Goal: Task Accomplishment & Management: Complete application form

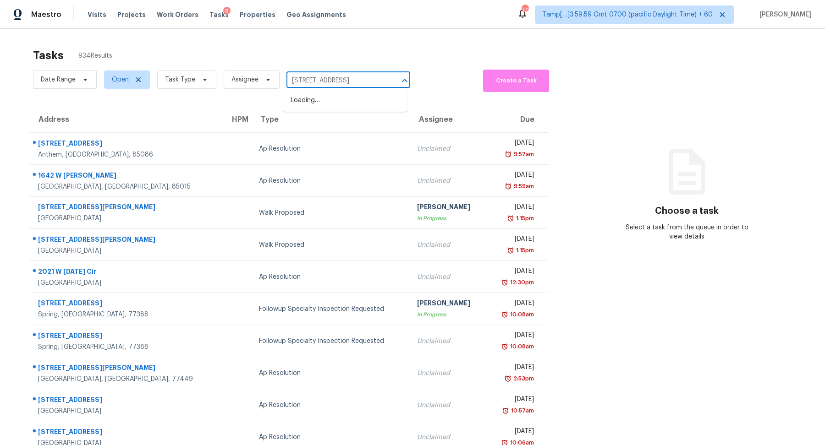
scroll to position [0, 23]
click at [336, 100] on li "3235 Panorama Dr, Nashville, TN 37218" at bounding box center [345, 100] width 124 height 15
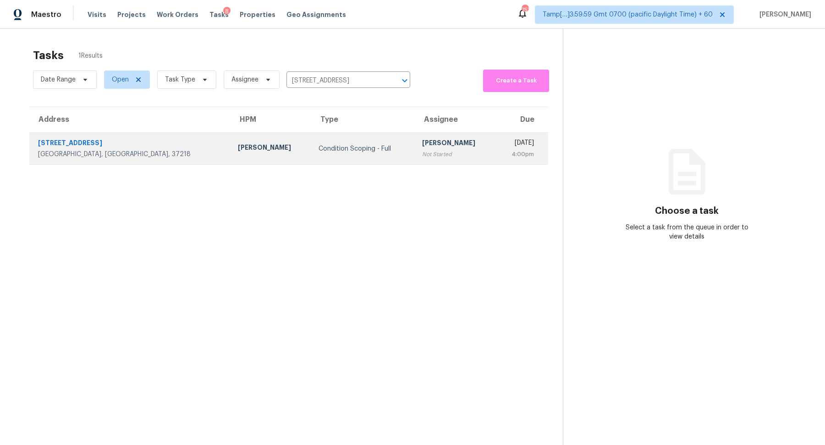
click at [496, 164] on td "Mon, Aug 18th 2025 4:00pm" at bounding box center [522, 149] width 52 height 32
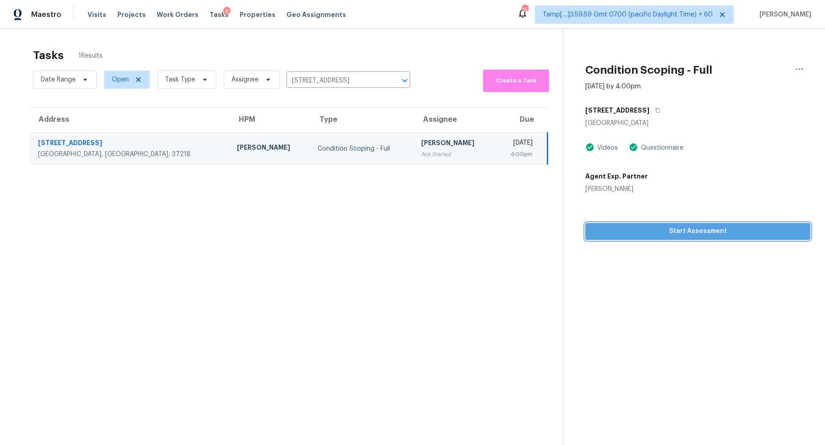
click at [697, 236] on span "Start Assessment" at bounding box center [698, 231] width 210 height 11
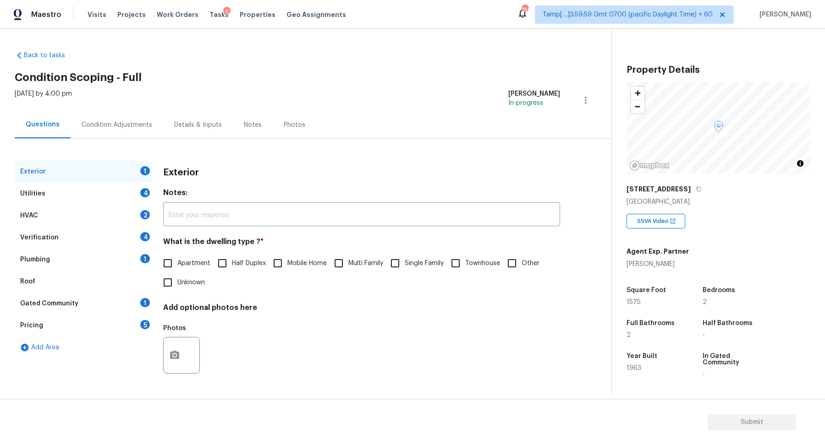
click at [415, 281] on div "Apartment Half Duplex Mobile Home Multi Family Single Family Townhouse Other Un…" at bounding box center [361, 273] width 397 height 38
click at [417, 270] on label "Single Family" at bounding box center [414, 263] width 58 height 19
click at [405, 270] on input "Single Family" at bounding box center [394, 263] width 19 height 19
checkbox input "true"
click at [116, 200] on div "Utilities 4" at bounding box center [83, 194] width 137 height 22
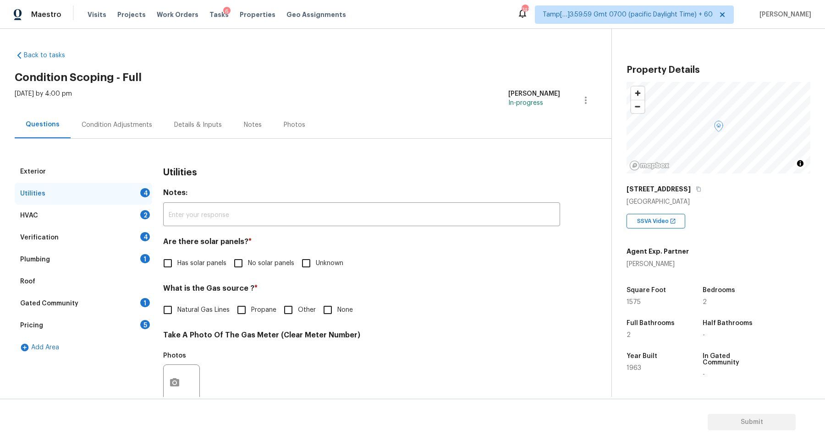
click at [260, 272] on label "No solar panels" at bounding box center [262, 263] width 66 height 19
click at [248, 272] on input "No solar panels" at bounding box center [238, 263] width 19 height 19
checkbox input "true"
click at [218, 297] on h4 "What is the Gas source ? *" at bounding box center [361, 291] width 397 height 13
click at [319, 306] on input "None" at bounding box center [327, 310] width 19 height 19
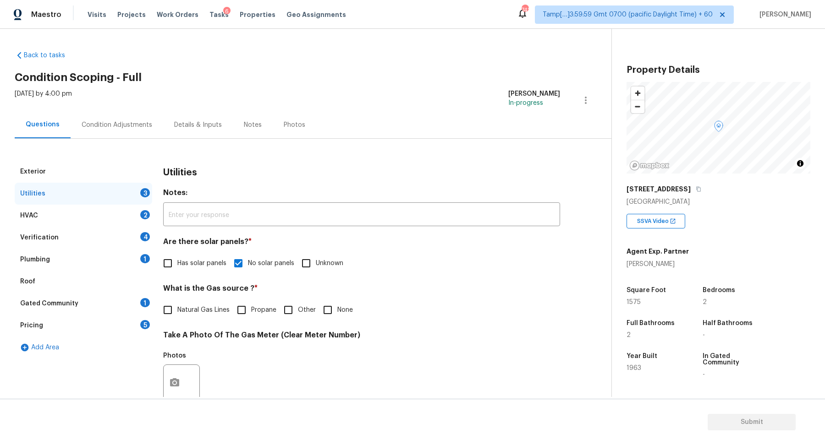
checkbox input "true"
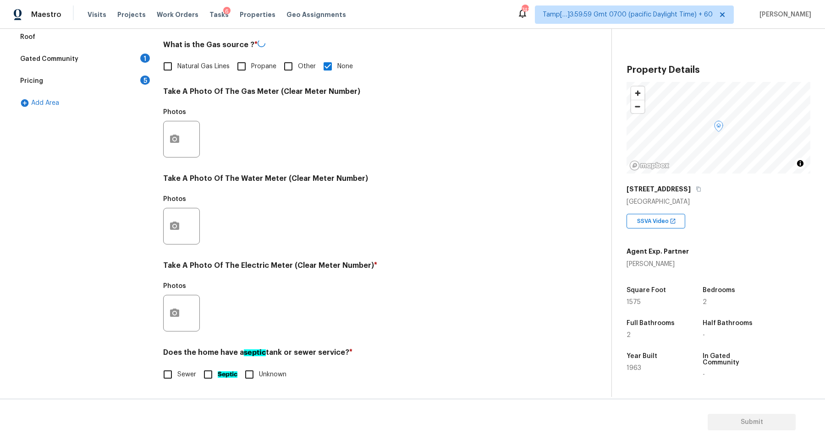
scroll to position [244, 0]
click at [181, 309] on button "button" at bounding box center [175, 314] width 22 height 36
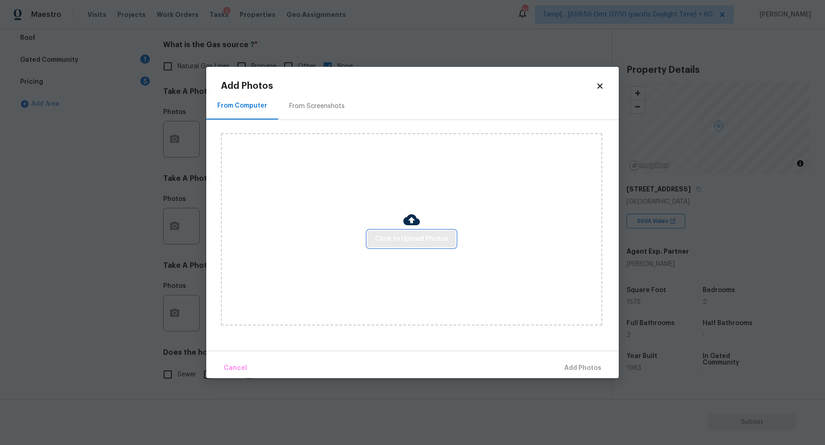
click at [400, 238] on span "Click to Upload Photos" at bounding box center [411, 239] width 73 height 11
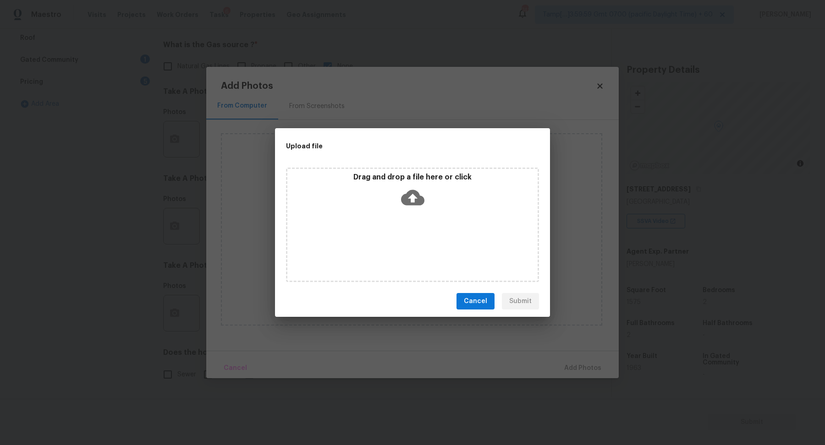
click at [406, 213] on div "Drag and drop a file here or click" at bounding box center [412, 225] width 253 height 115
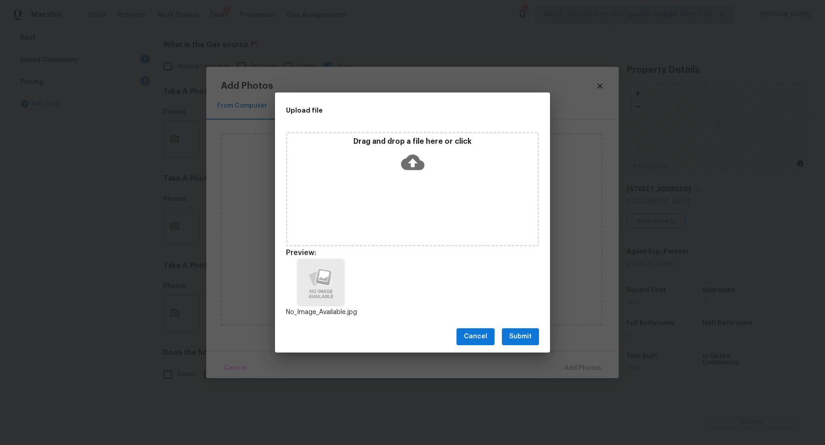
click at [508, 334] on button "Submit" at bounding box center [520, 337] width 37 height 17
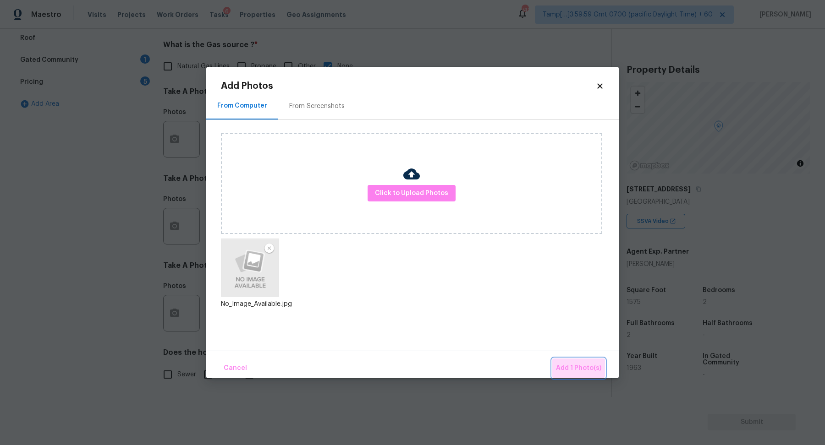
click at [577, 360] on button "Add 1 Photo(s)" at bounding box center [578, 369] width 53 height 20
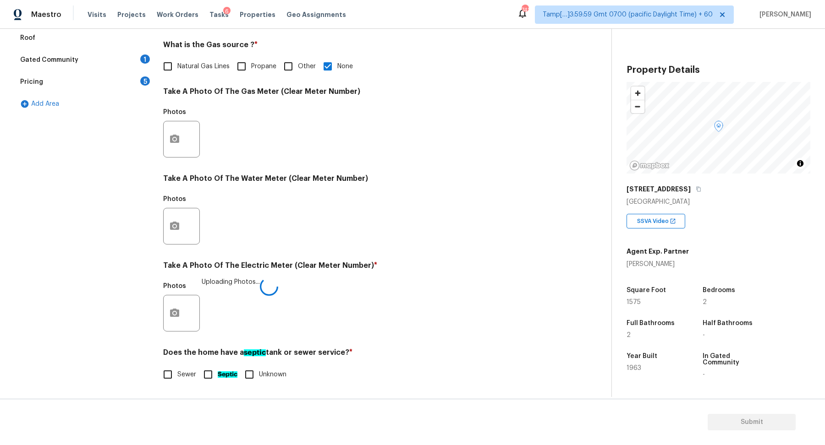
click at [179, 379] on label "Sewer" at bounding box center [177, 374] width 38 height 19
click at [177, 379] on input "Sewer" at bounding box center [167, 374] width 19 height 19
checkbox input "true"
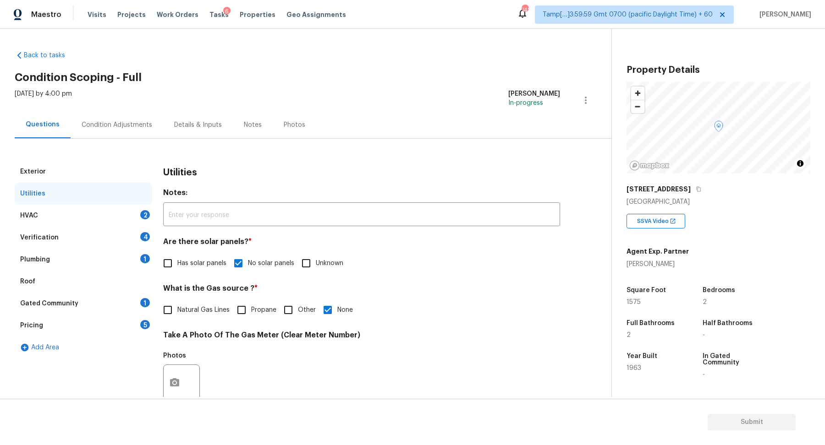
click at [121, 212] on div "HVAC 2" at bounding box center [83, 216] width 137 height 22
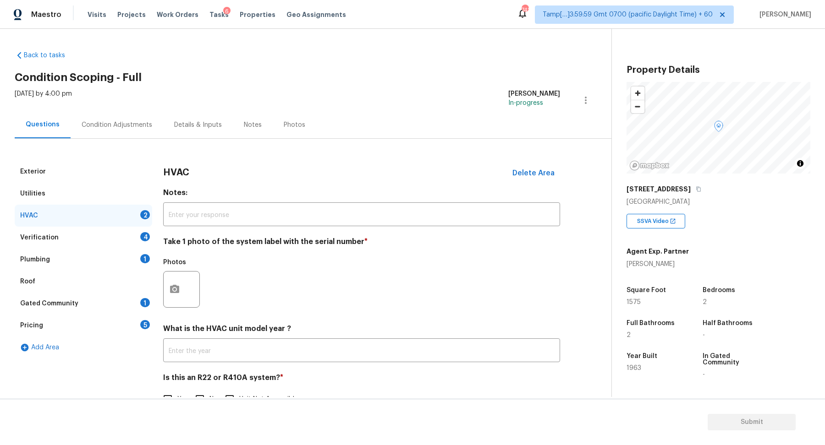
click at [187, 283] on div at bounding box center [181, 289] width 37 height 37
click at [176, 286] on icon "button" at bounding box center [174, 289] width 9 height 8
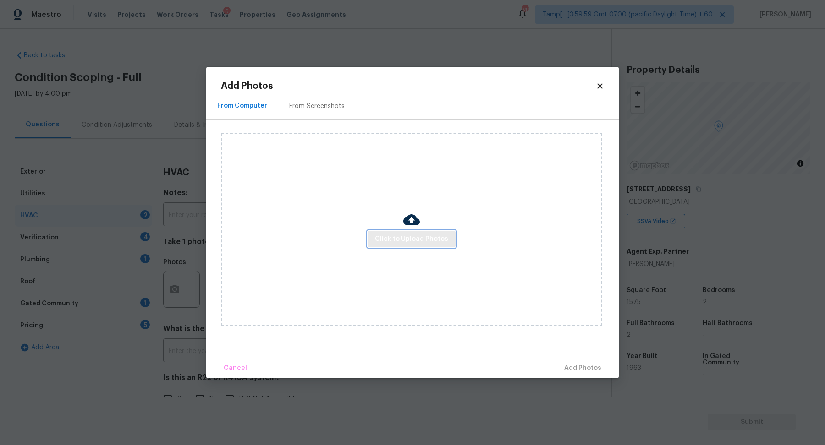
click at [406, 243] on span "Click to Upload Photos" at bounding box center [411, 239] width 73 height 11
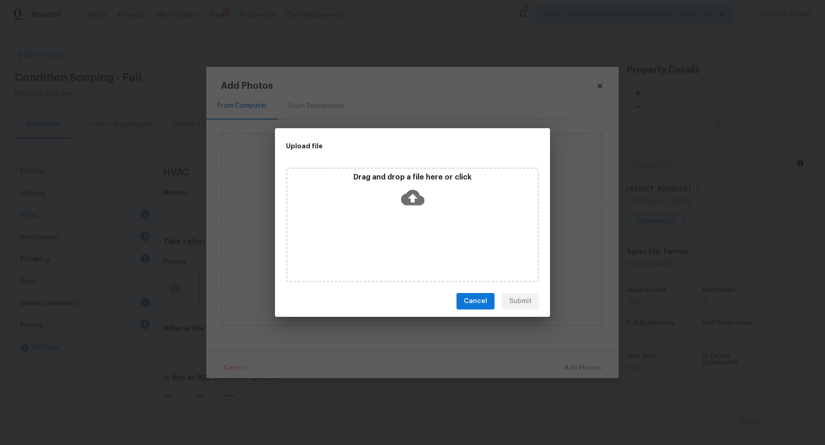
click at [416, 205] on icon at bounding box center [412, 197] width 23 height 23
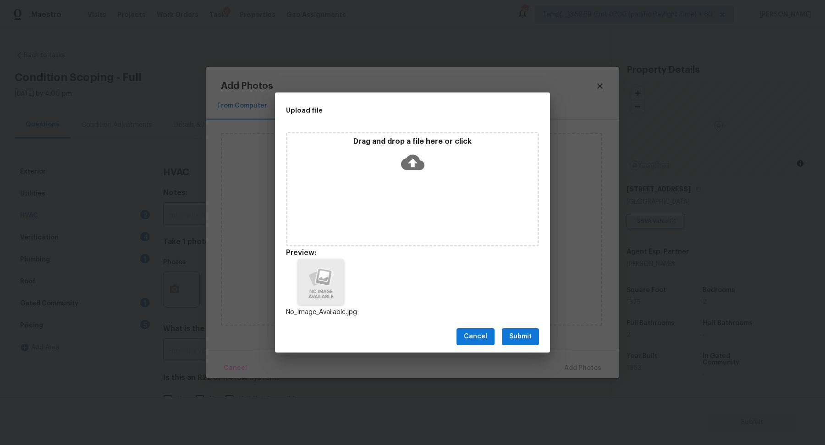
click at [520, 329] on button "Submit" at bounding box center [520, 337] width 37 height 17
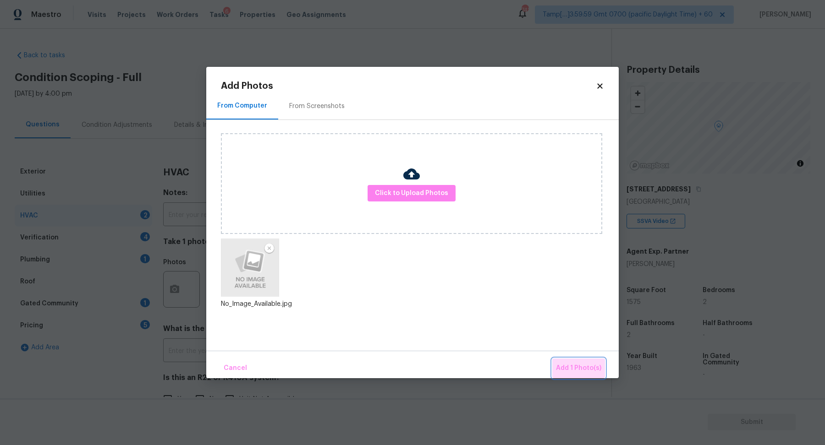
click at [575, 362] on button "Add 1 Photo(s)" at bounding box center [578, 369] width 53 height 20
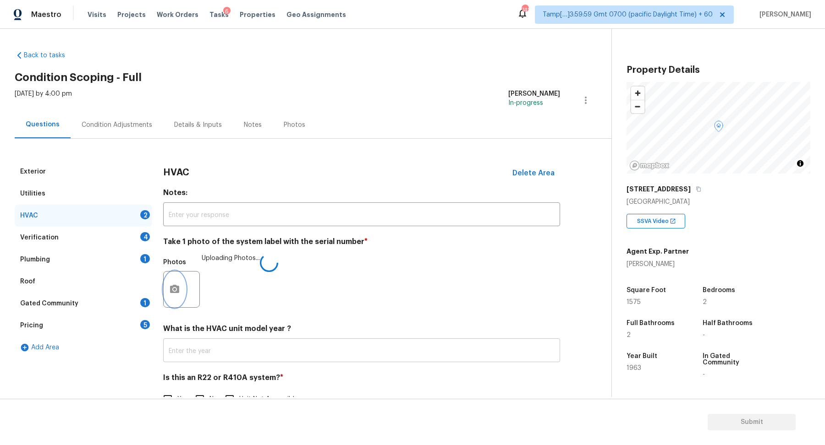
scroll to position [25, 0]
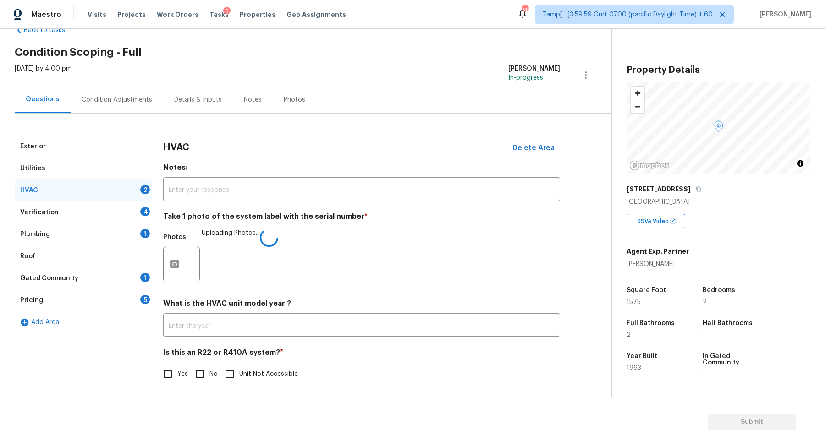
click at [208, 369] on input "No" at bounding box center [199, 374] width 19 height 19
checkbox input "true"
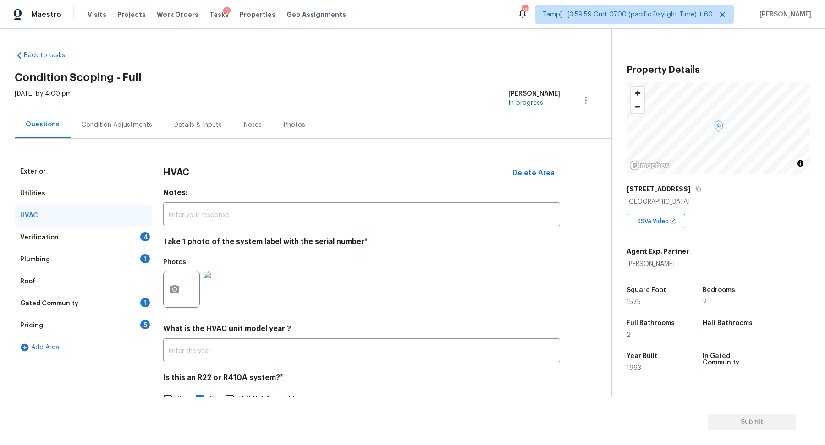
click at [136, 249] on div "Plumbing 1" at bounding box center [83, 260] width 137 height 22
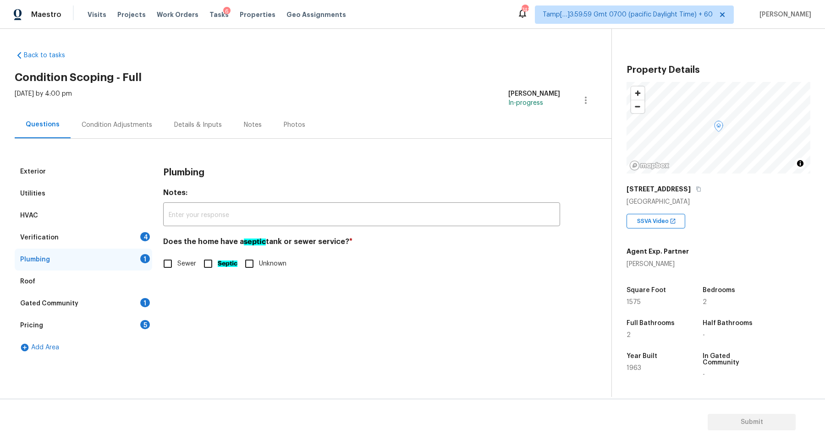
click at [136, 242] on div "Verification 4" at bounding box center [83, 238] width 137 height 22
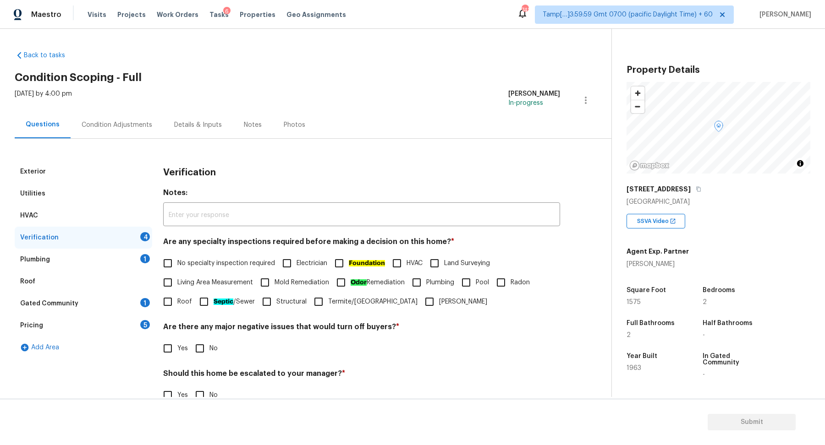
click at [146, 236] on div "4" at bounding box center [145, 236] width 10 height 9
click at [217, 262] on span "No specialty inspection required" at bounding box center [226, 264] width 98 height 10
click at [177, 262] on input "No specialty inspection required" at bounding box center [167, 263] width 19 height 19
checkbox input "true"
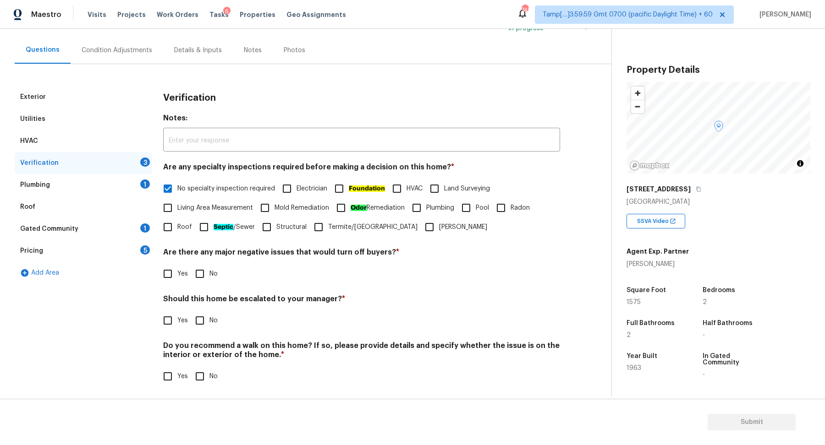
click at [196, 280] on input "No" at bounding box center [199, 273] width 19 height 19
checkbox input "true"
click at [177, 310] on div "Should this home be escalated to your manager? * Yes No" at bounding box center [361, 314] width 397 height 36
click at [180, 316] on span "Yes" at bounding box center [182, 321] width 11 height 10
click at [177, 316] on input "Yes" at bounding box center [167, 320] width 19 height 19
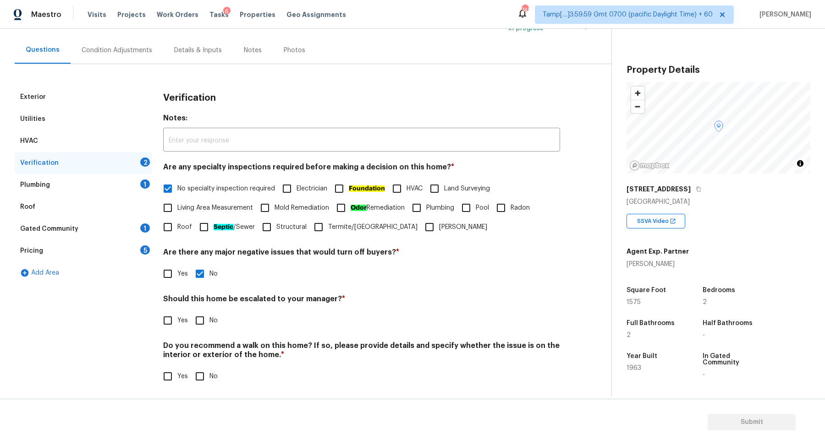
checkbox input "true"
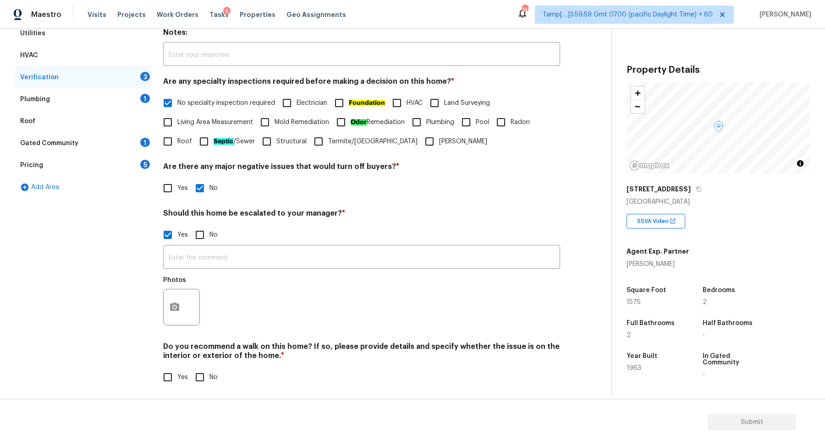
scroll to position [163, 0]
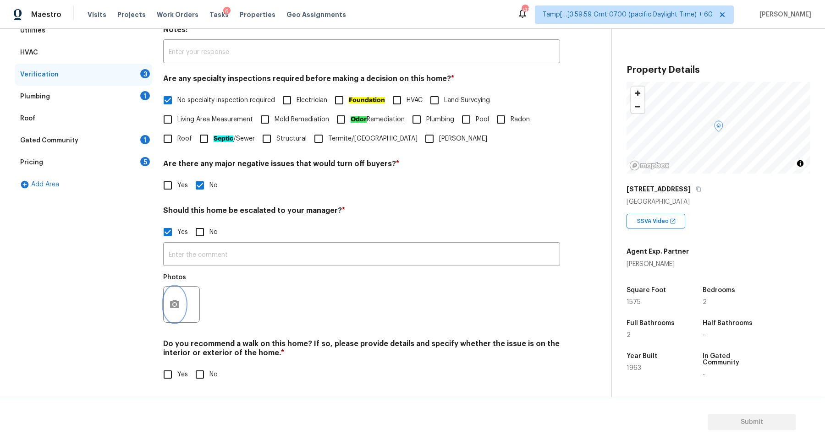
click at [171, 315] on button "button" at bounding box center [175, 305] width 22 height 36
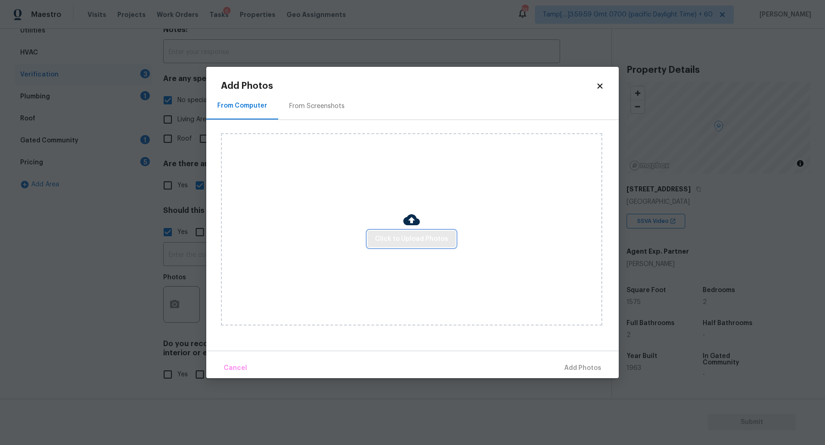
click at [385, 241] on span "Click to Upload Photos" at bounding box center [411, 239] width 73 height 11
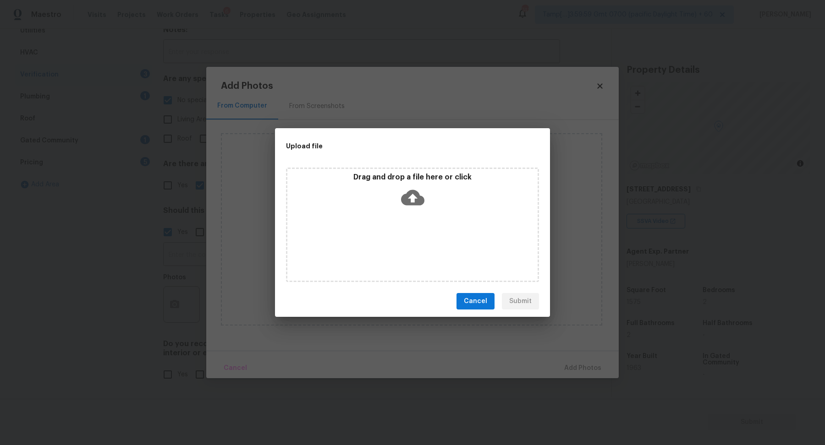
click at [424, 201] on icon at bounding box center [412, 197] width 23 height 23
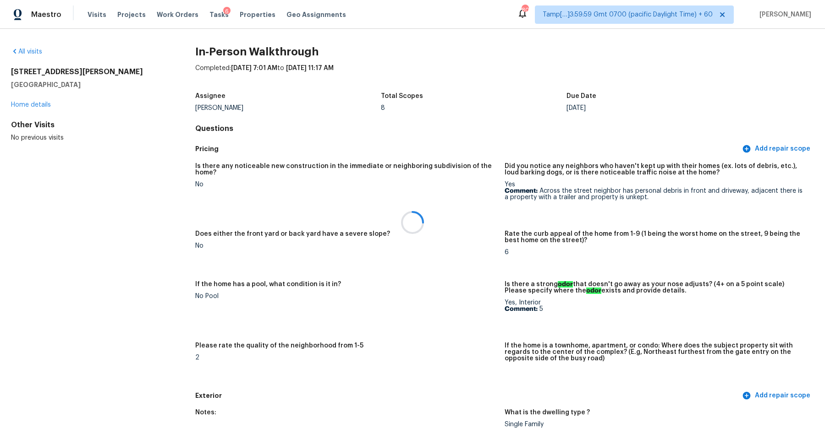
click at [30, 51] on div at bounding box center [412, 222] width 825 height 445
click at [38, 51] on div at bounding box center [412, 222] width 825 height 445
click at [33, 51] on link "All visits" at bounding box center [26, 52] width 31 height 6
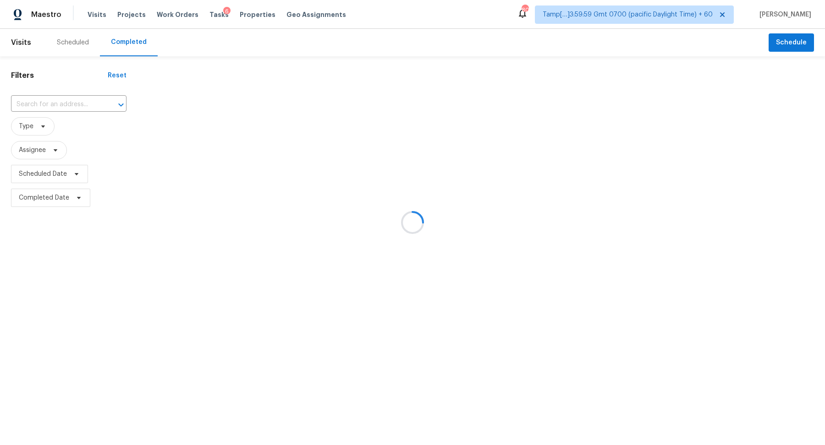
click at [66, 99] on div at bounding box center [412, 222] width 825 height 445
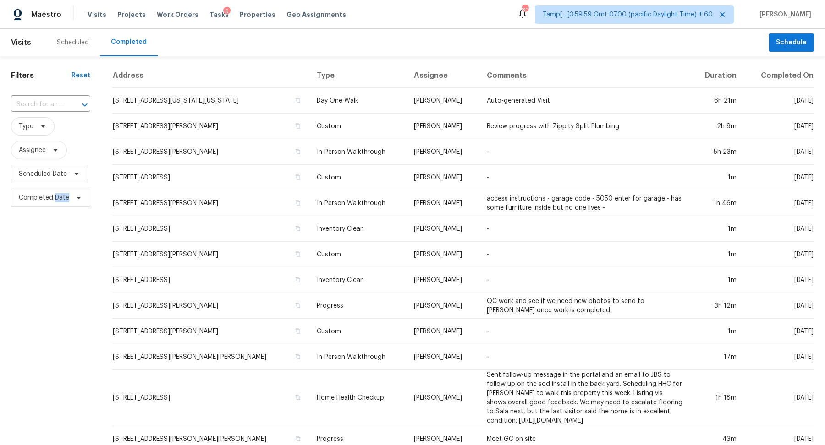
click at [66, 99] on div at bounding box center [78, 105] width 24 height 13
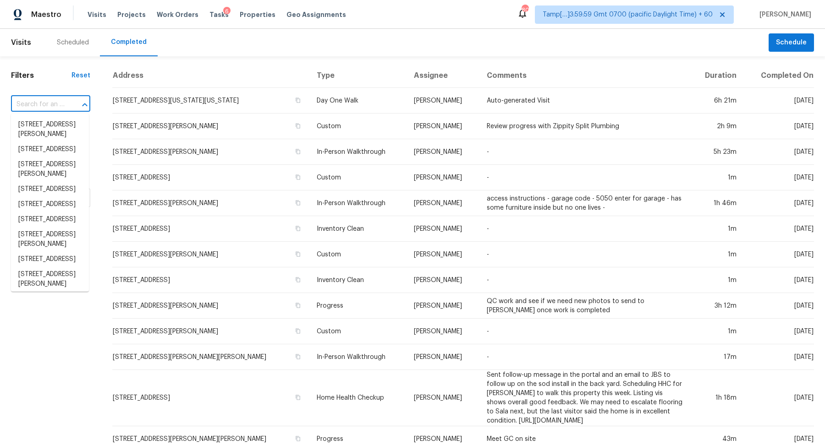
paste input "1811 Leisure Ct Pasadena, TX, 77504"
type input "1811 Leisure Ct Pasadena, TX, 77504"
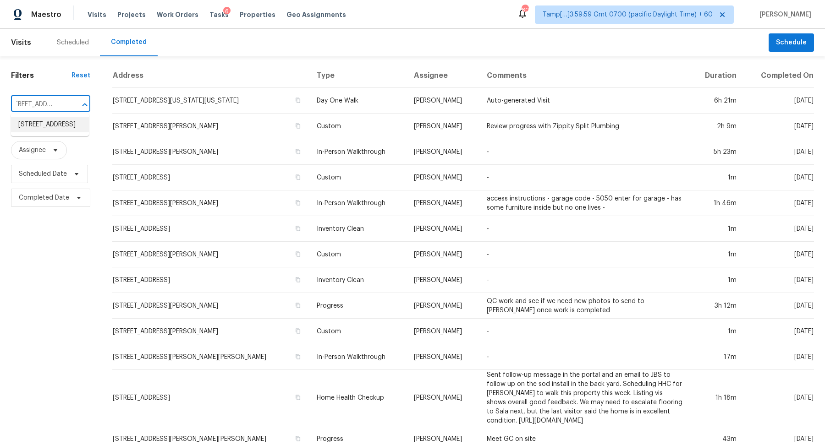
click at [49, 121] on li "1811 Leisure Ct, Pasadena, TX 77504" at bounding box center [50, 124] width 78 height 15
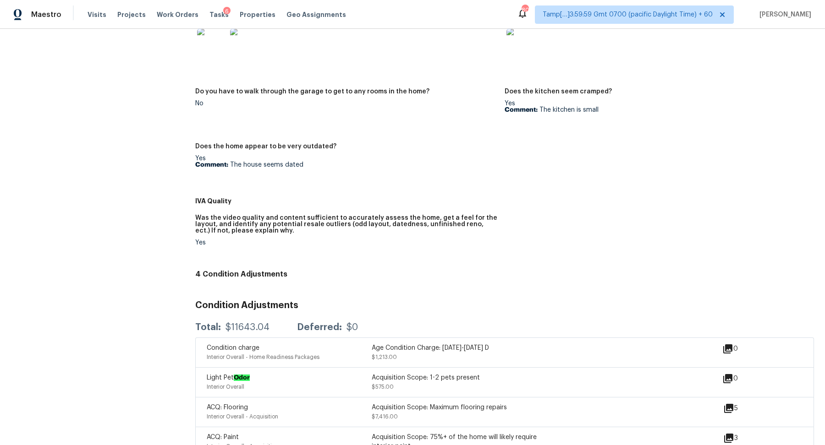
scroll to position [440, 0]
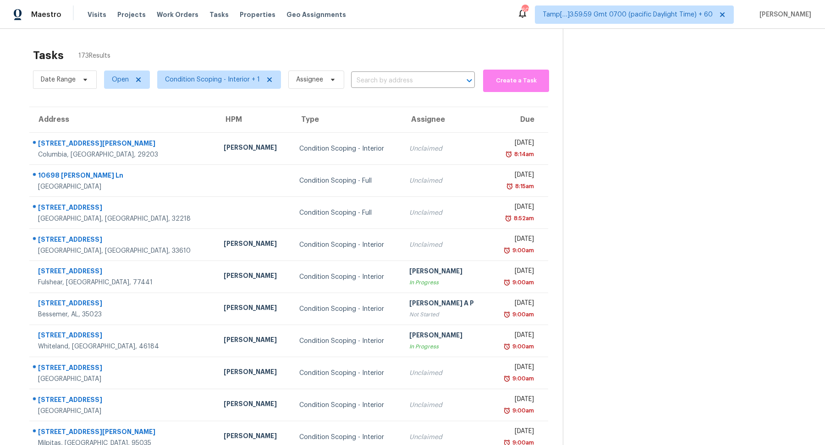
click at [225, 83] on span "Condition Scoping - Interior + 1" at bounding box center [212, 79] width 95 height 9
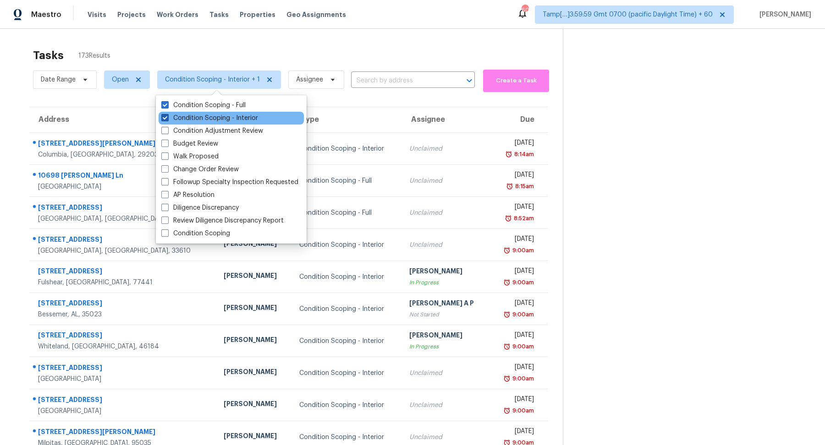
click at [219, 116] on label "Condition Scoping - Interior" at bounding box center [209, 118] width 97 height 9
click at [167, 116] on input "Condition Scoping - Interior" at bounding box center [164, 117] width 6 height 6
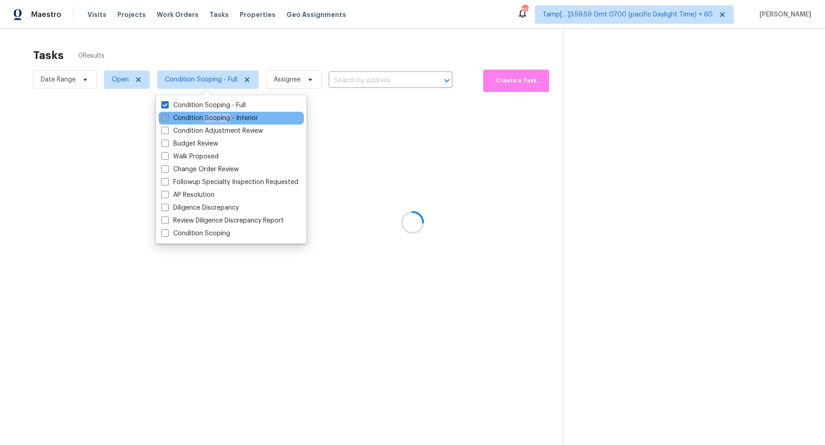
click at [219, 116] on label "Condition Scoping - Interior" at bounding box center [209, 118] width 97 height 9
click at [167, 116] on input "Condition Scoping - Interior" at bounding box center [164, 117] width 6 height 6
checkbox input "true"
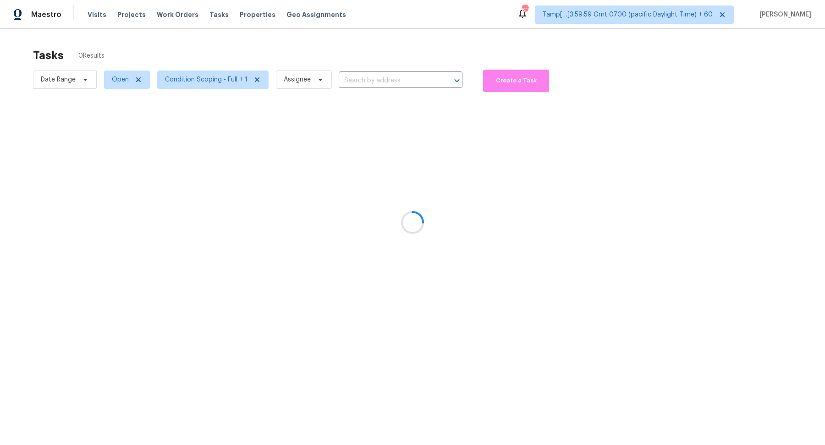
click at [71, 82] on div at bounding box center [412, 222] width 825 height 445
click at [77, 79] on div at bounding box center [412, 222] width 825 height 445
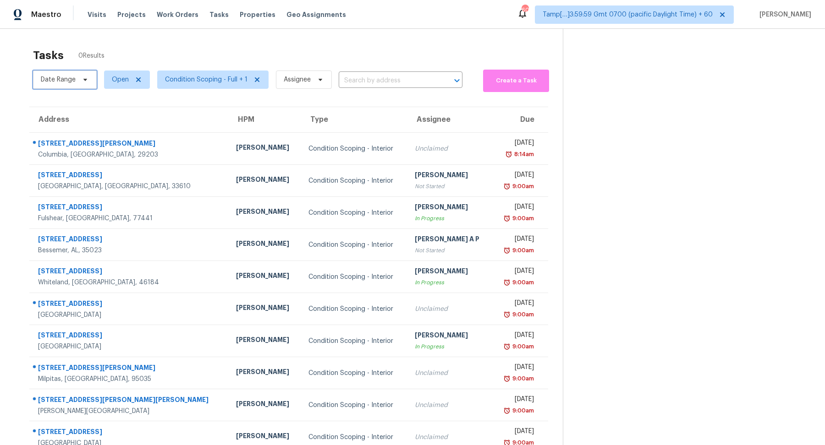
click at [77, 79] on span "Date Range" at bounding box center [65, 80] width 64 height 18
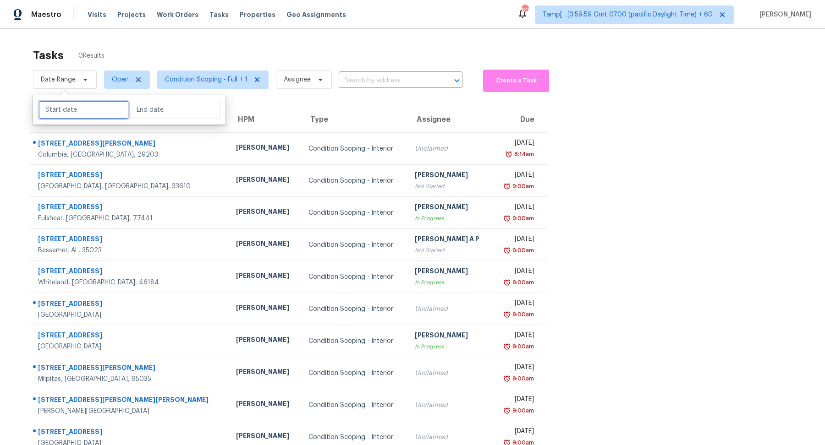
click at [77, 115] on input "text" at bounding box center [83, 110] width 90 height 18
select select "7"
select select "2025"
select select "8"
select select "2025"
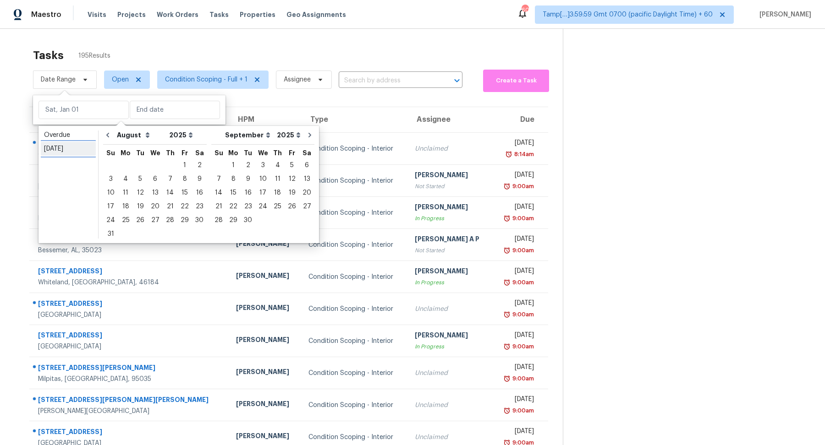
click at [77, 148] on div "Today" at bounding box center [68, 148] width 49 height 9
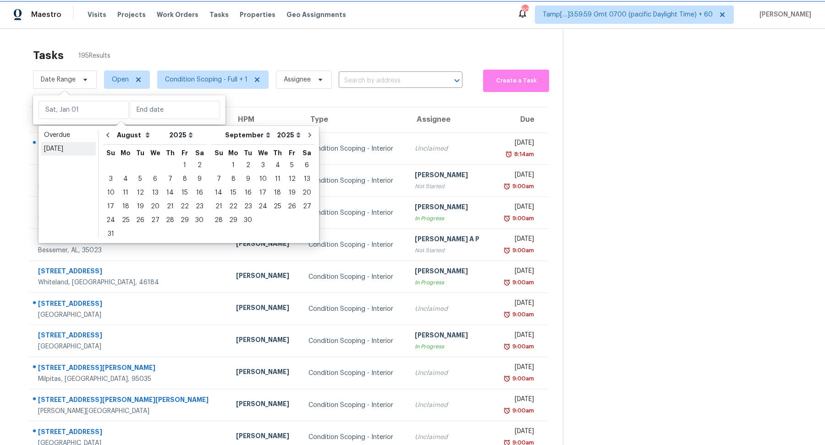
type input "Mon, Aug 18"
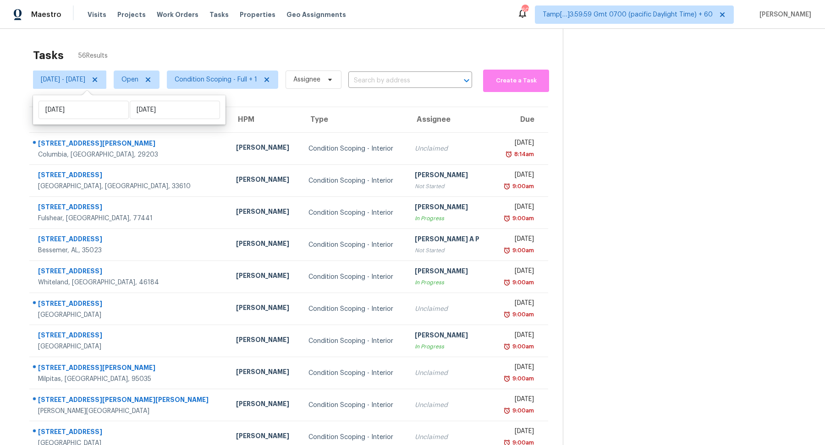
click at [228, 61] on div "Tasks 56 Results" at bounding box center [298, 56] width 530 height 24
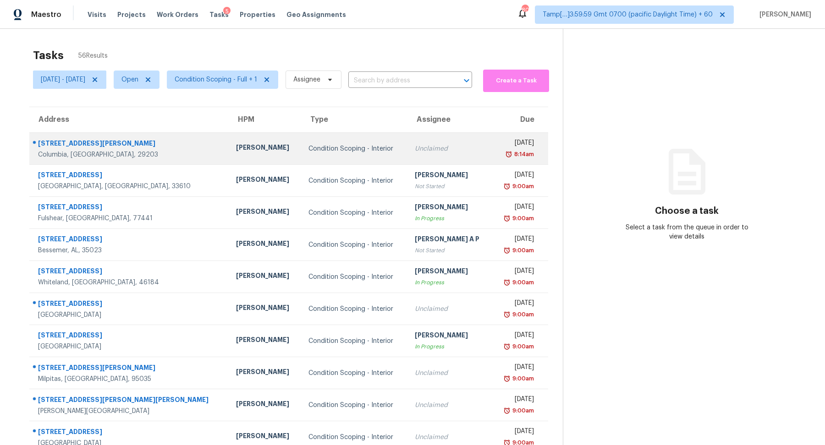
scroll to position [32, 0]
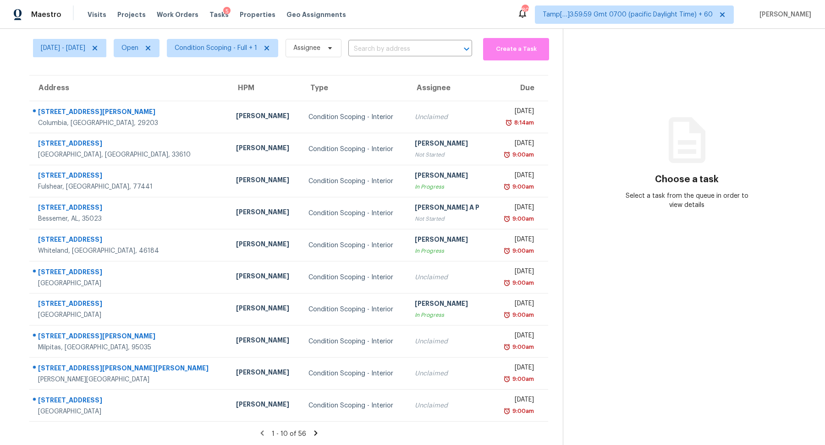
click at [252, 35] on div "Tasks 56 Results" at bounding box center [298, 24] width 530 height 24
click at [252, 42] on span "Condition Scoping - Full + 1" at bounding box center [222, 48] width 111 height 18
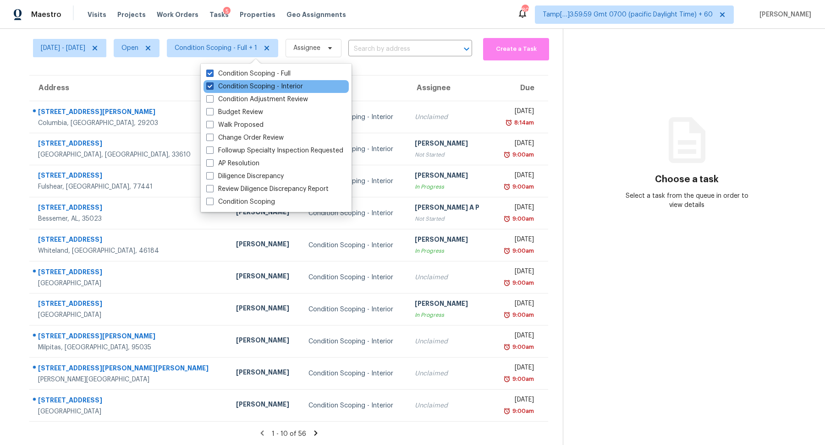
click at [255, 82] on label "Condition Scoping - Interior" at bounding box center [254, 86] width 97 height 9
click at [212, 82] on input "Condition Scoping - Interior" at bounding box center [209, 85] width 6 height 6
checkbox input "false"
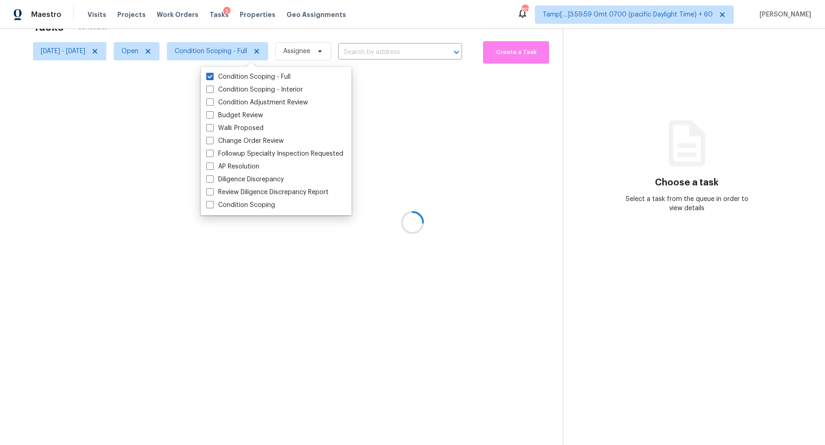
click at [435, 141] on div at bounding box center [412, 222] width 825 height 445
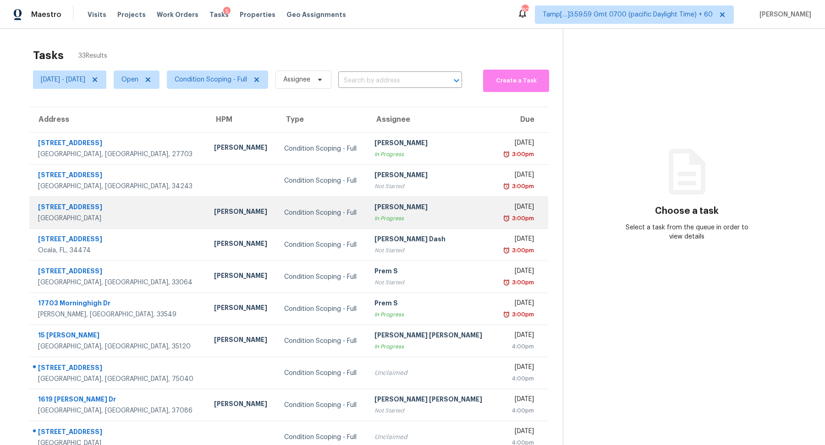
scroll to position [32, 0]
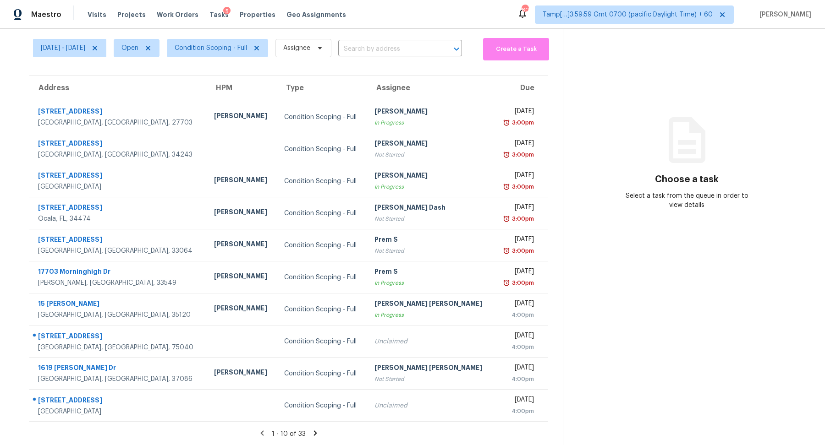
click at [314, 433] on icon at bounding box center [315, 433] width 8 height 8
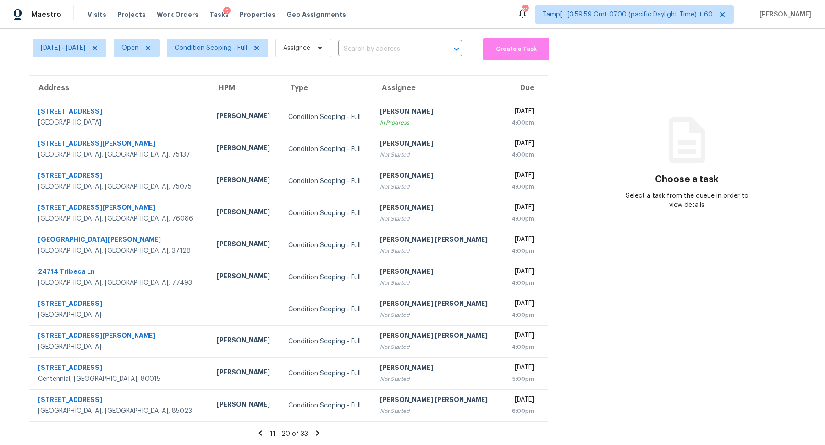
click at [314, 433] on icon at bounding box center [317, 433] width 8 height 8
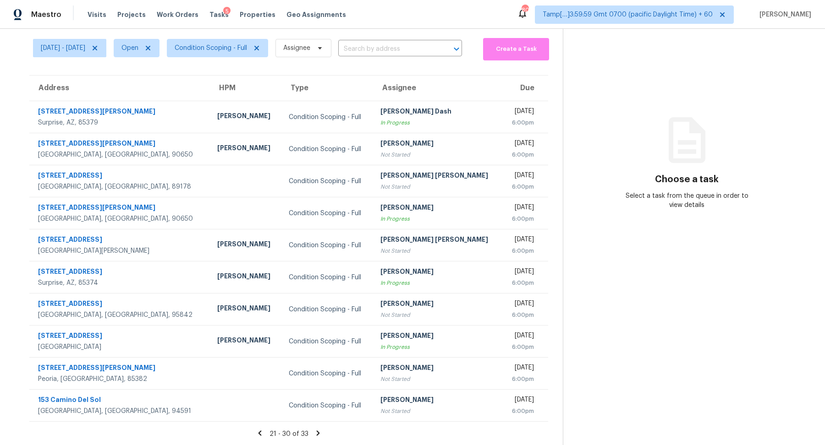
click at [314, 433] on icon at bounding box center [318, 433] width 8 height 8
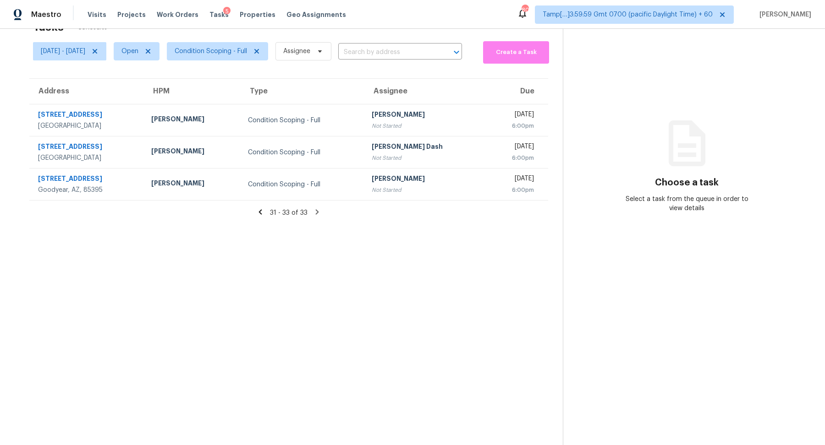
click at [260, 209] on icon at bounding box center [260, 212] width 8 height 8
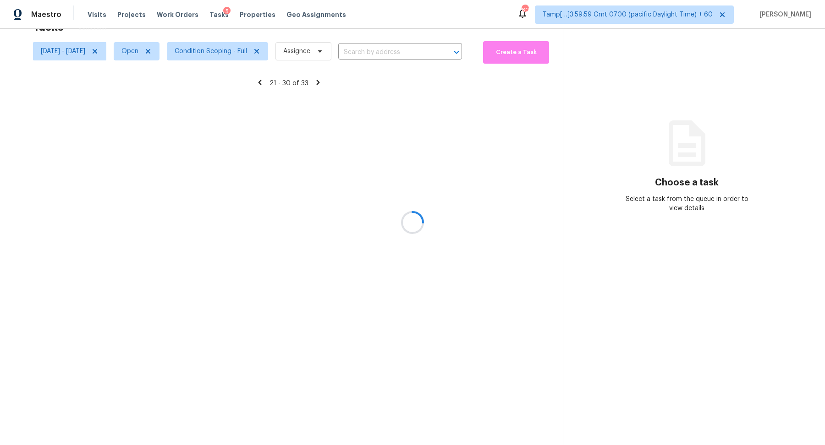
scroll to position [32, 0]
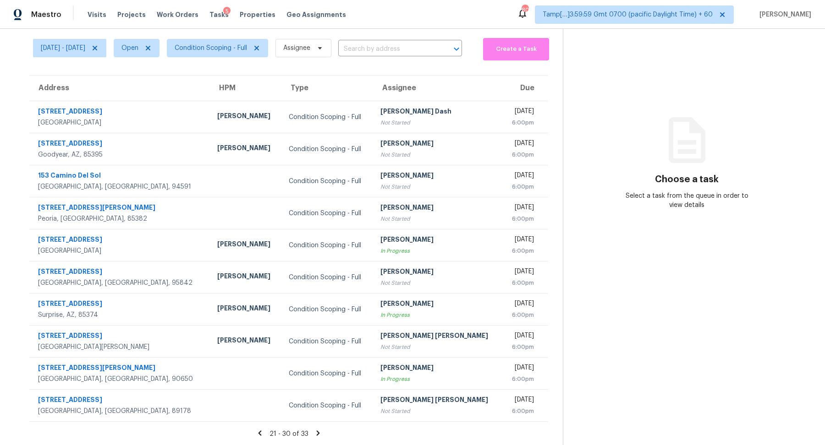
click at [281, 83] on th "Type" at bounding box center [327, 89] width 92 height 26
click at [264, 434] on icon at bounding box center [260, 433] width 8 height 8
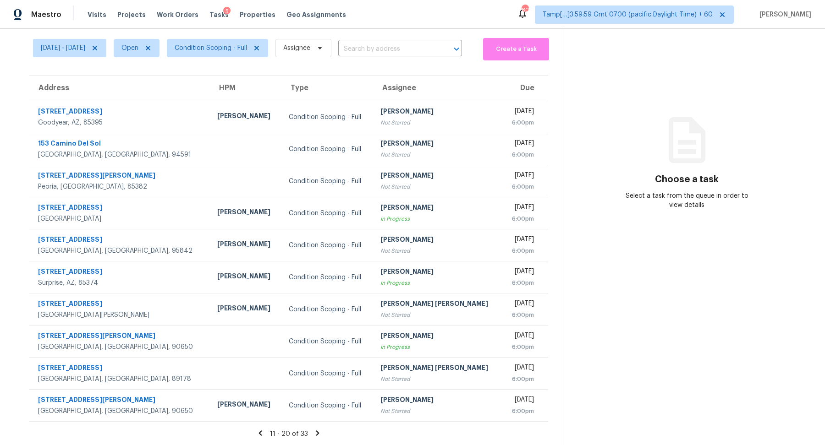
click at [264, 433] on icon at bounding box center [260, 433] width 8 height 8
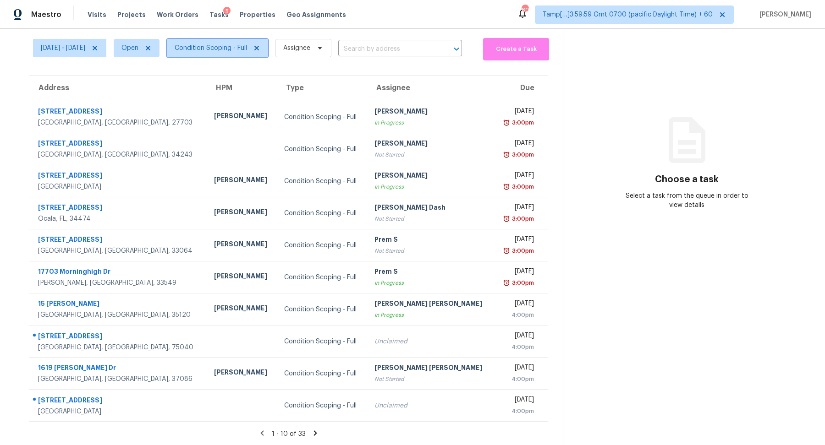
click at [247, 44] on span "Condition Scoping - Full" at bounding box center [211, 48] width 72 height 9
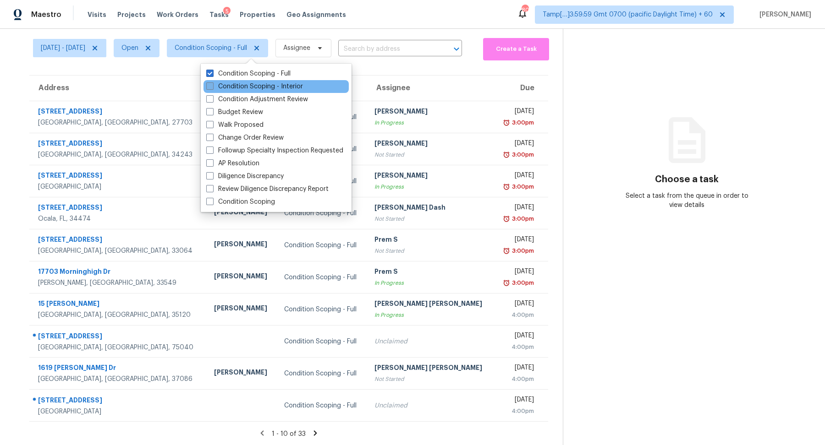
click at [254, 90] on label "Condition Scoping - Interior" at bounding box center [254, 86] width 97 height 9
click at [212, 88] on input "Condition Scoping - Interior" at bounding box center [209, 85] width 6 height 6
checkbox input "true"
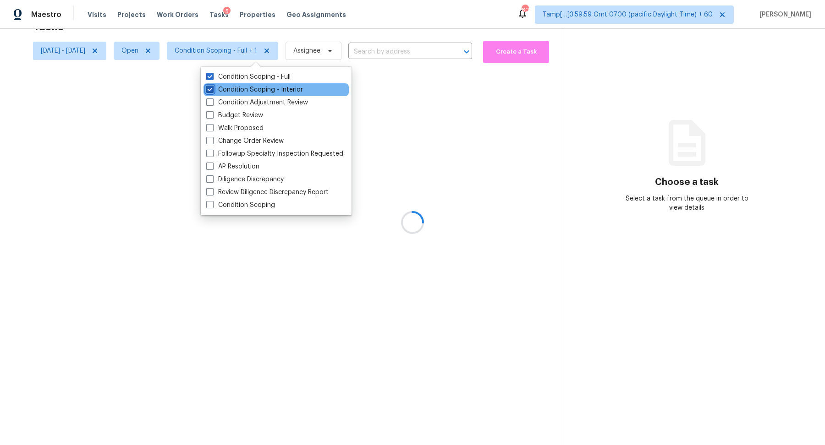
scroll to position [28, 0]
click at [289, 72] on label "Condition Scoping - Full" at bounding box center [248, 76] width 84 height 9
click at [212, 72] on input "Condition Scoping - Full" at bounding box center [209, 75] width 6 height 6
checkbox input "false"
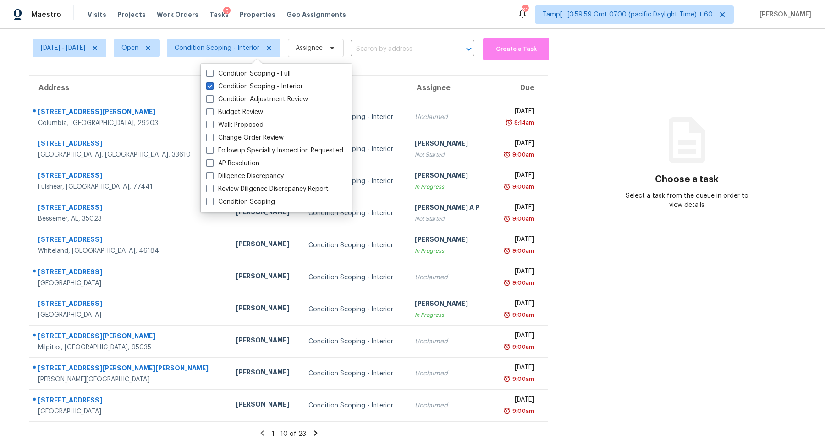
click at [500, 123] on div "8:14am" at bounding box center [517, 122] width 34 height 9
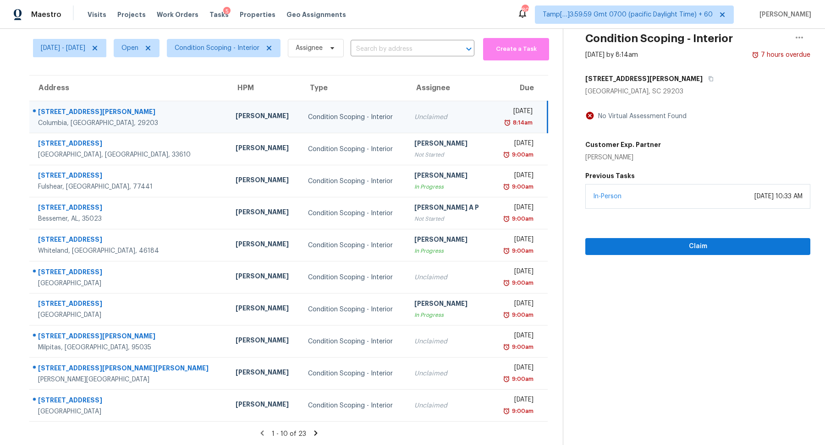
click at [319, 431] on icon at bounding box center [316, 433] width 8 height 8
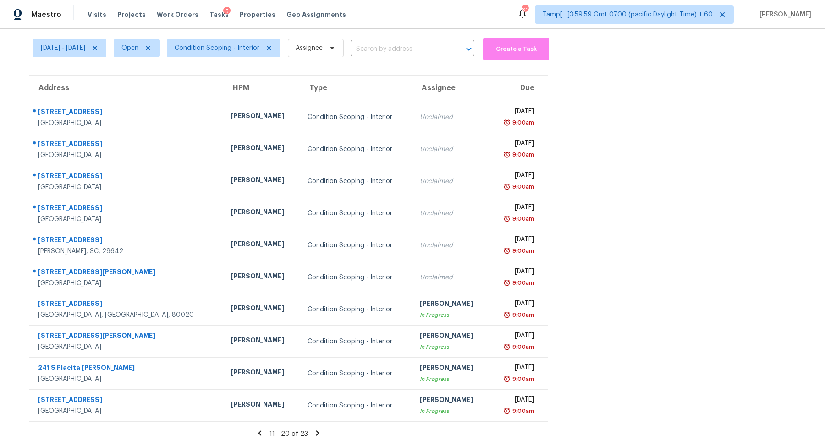
click at [318, 434] on icon at bounding box center [317, 433] width 3 height 5
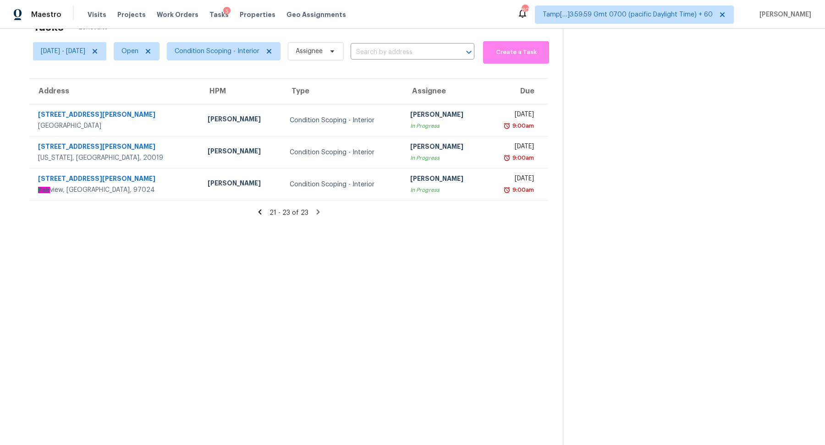
click at [261, 212] on icon at bounding box center [259, 211] width 3 height 5
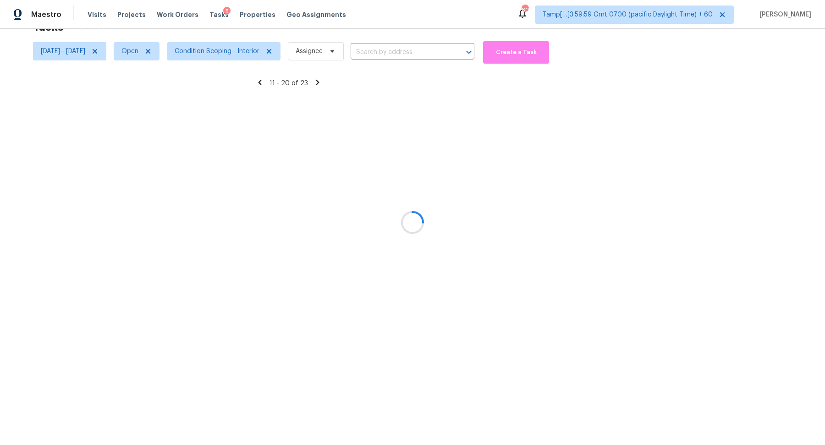
scroll to position [32, 0]
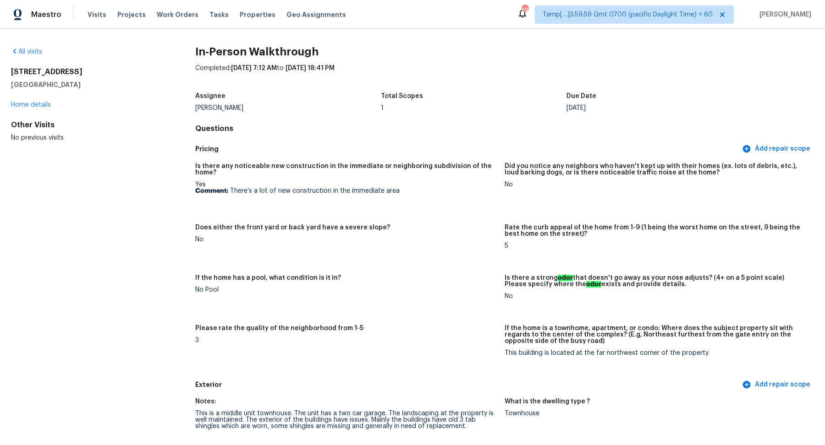
scroll to position [364, 0]
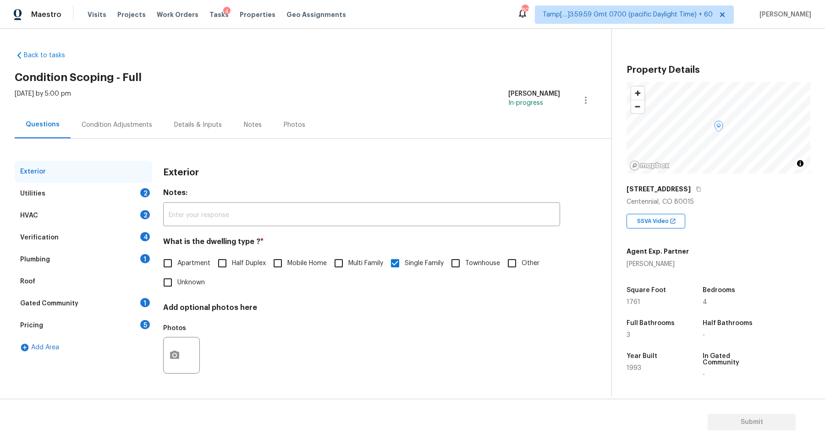
click at [135, 197] on div "Utilities 2" at bounding box center [83, 194] width 137 height 22
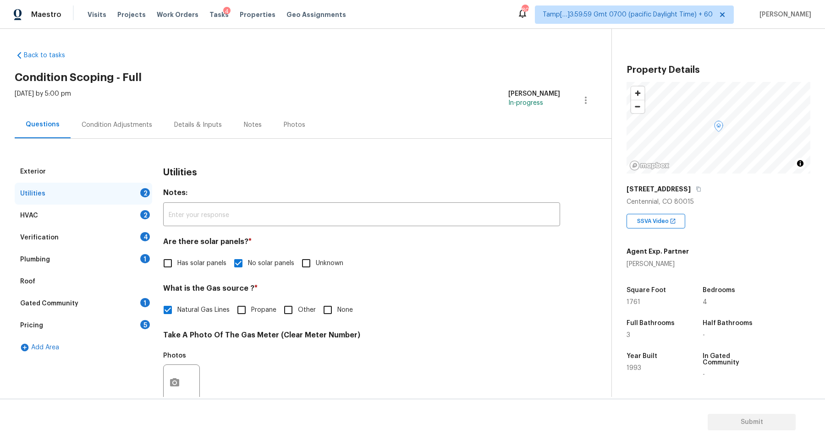
scroll to position [244, 0]
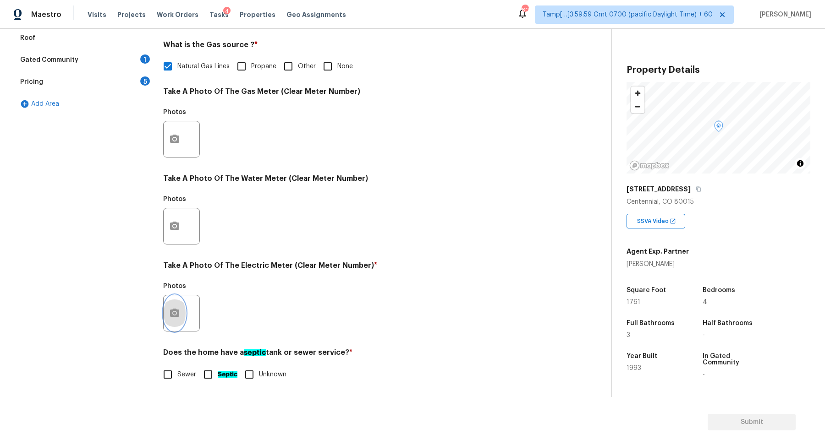
click at [179, 323] on button "button" at bounding box center [175, 314] width 22 height 36
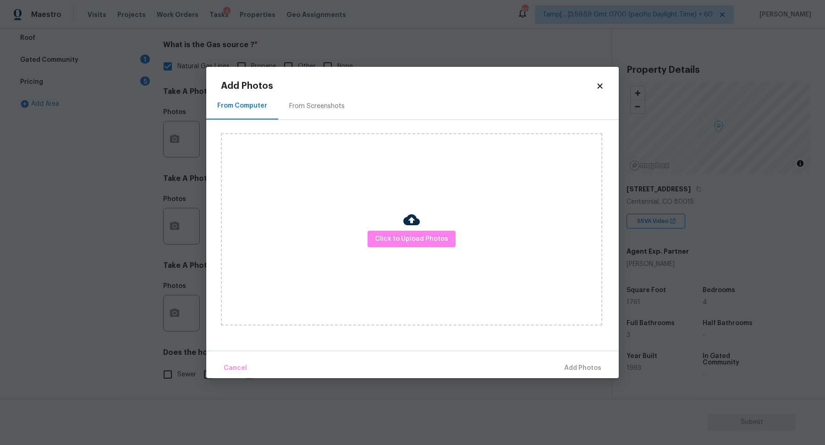
click at [425, 248] on div "Click to Upload Photos" at bounding box center [411, 229] width 381 height 192
click at [425, 244] on span "Click to Upload Photos" at bounding box center [411, 239] width 73 height 11
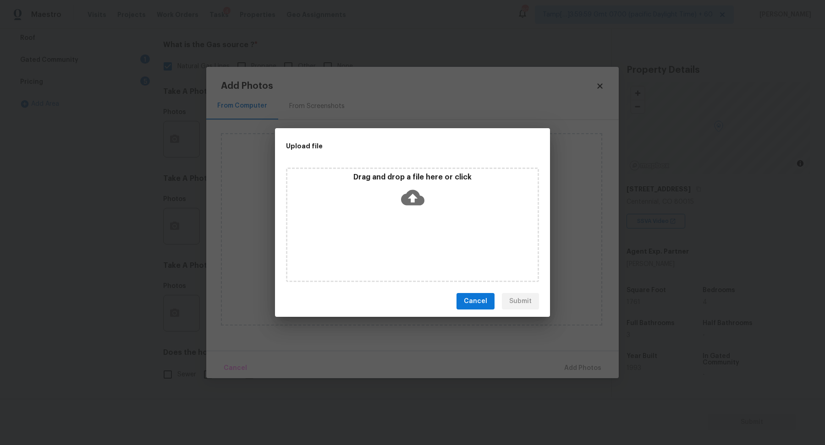
click at [425, 212] on div "Drag and drop a file here or click" at bounding box center [412, 225] width 253 height 115
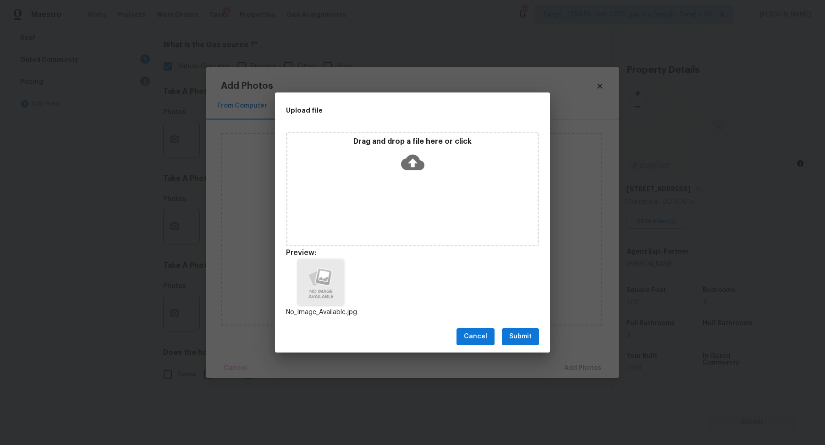
click at [515, 336] on span "Submit" at bounding box center [520, 336] width 22 height 11
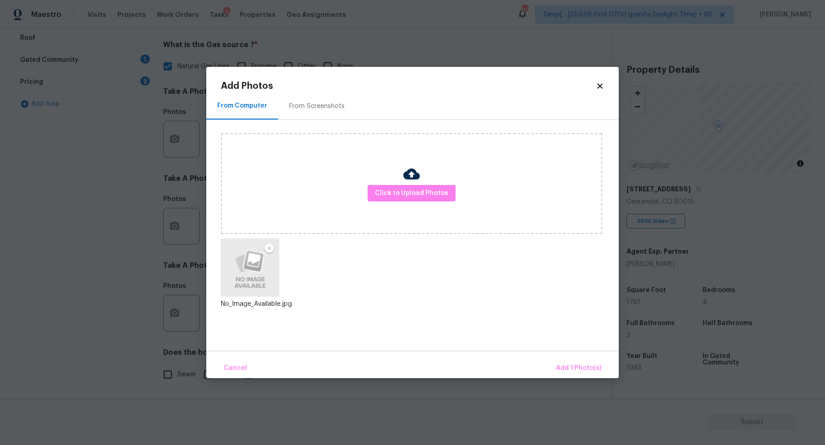
click at [588, 358] on div "Cancel Add 1 Photo(s)" at bounding box center [412, 364] width 412 height 27
click at [580, 363] on span "Add 1 Photo(s)" at bounding box center [578, 368] width 45 height 11
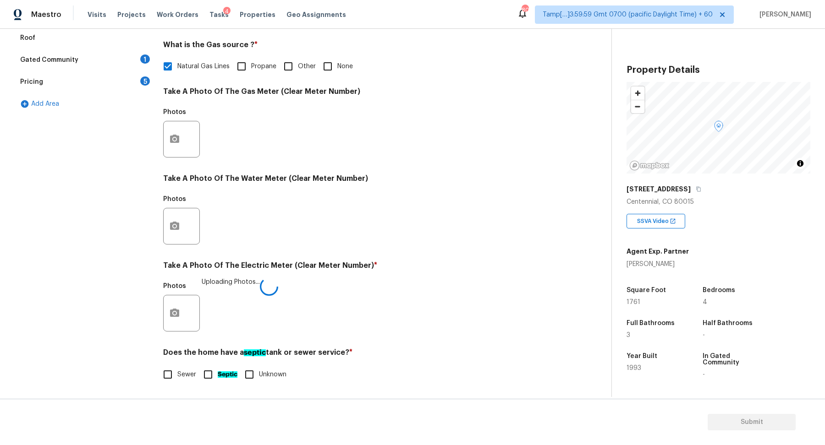
click at [177, 377] on input "Sewer" at bounding box center [167, 374] width 19 height 19
checkbox input "true"
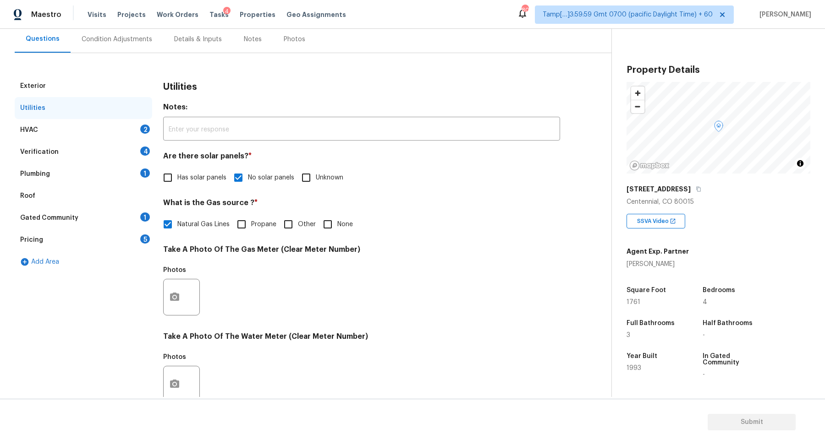
click at [131, 132] on div "HVAC 2" at bounding box center [83, 130] width 137 height 22
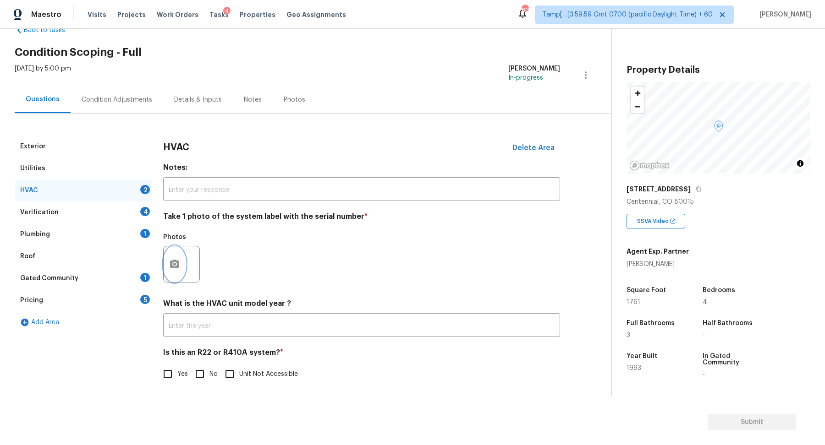
click at [176, 264] on icon "button" at bounding box center [174, 264] width 11 height 11
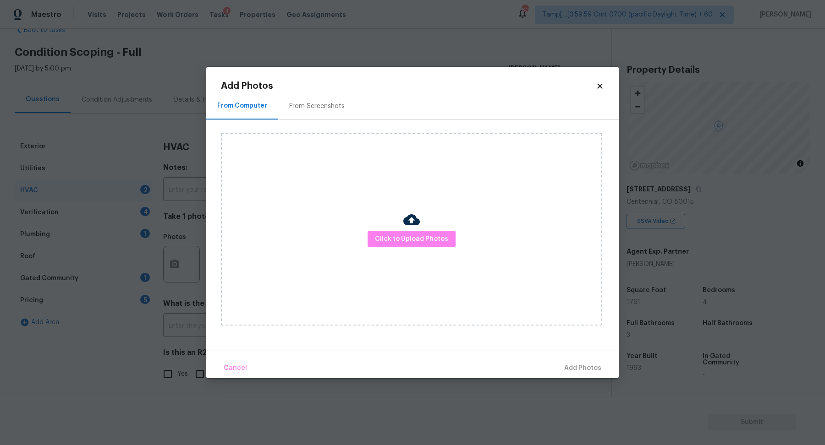
click at [416, 250] on div "Click to Upload Photos" at bounding box center [411, 229] width 381 height 192
click at [416, 247] on div "Click to Upload Photos" at bounding box center [411, 229] width 381 height 192
click at [418, 240] on span "Click to Upload Photos" at bounding box center [411, 239] width 73 height 11
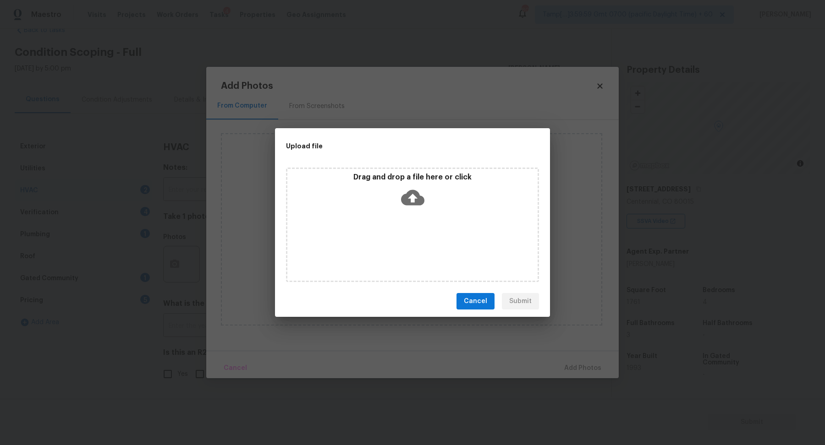
click at [421, 214] on div "Drag and drop a file here or click" at bounding box center [412, 225] width 253 height 115
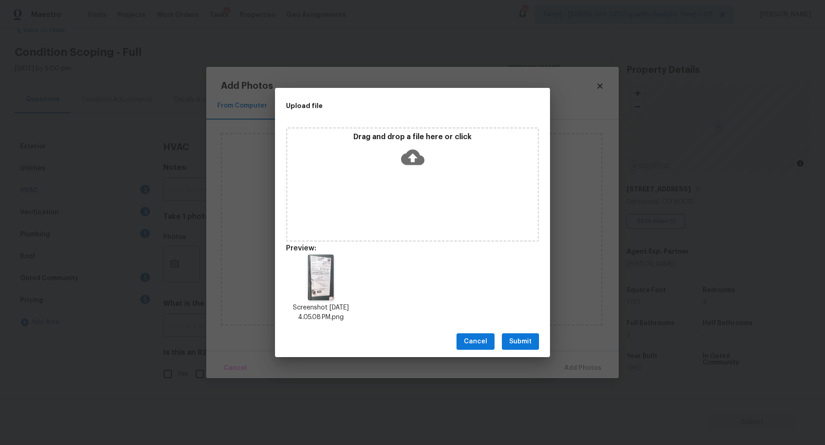
click at [515, 340] on span "Submit" at bounding box center [520, 341] width 22 height 11
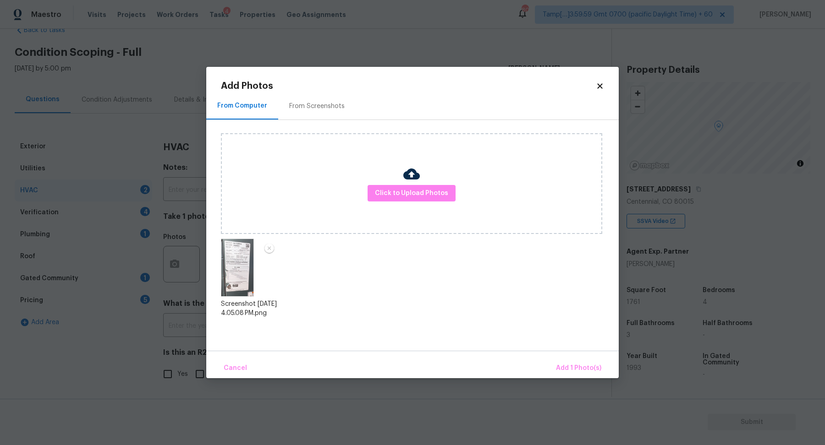
click at [566, 355] on div "Cancel Add 1 Photo(s)" at bounding box center [412, 364] width 412 height 27
click at [566, 367] on span "Add 1 Photo(s)" at bounding box center [578, 368] width 45 height 11
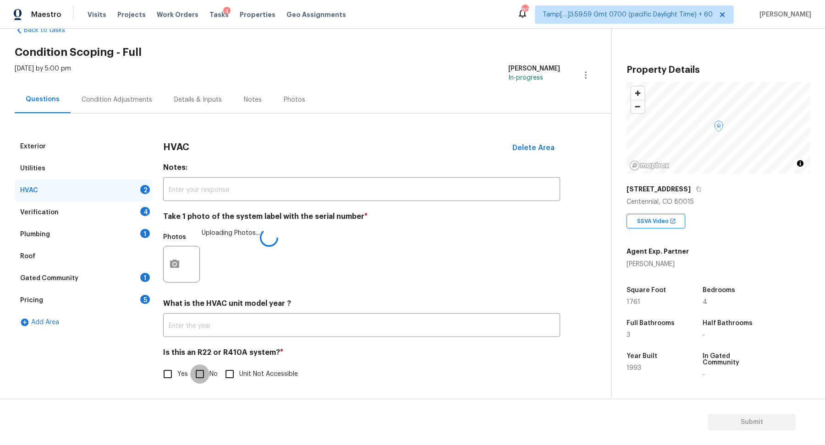
click at [201, 376] on input "No" at bounding box center [199, 374] width 19 height 19
checkbox input "true"
click at [166, 373] on input "Yes" at bounding box center [167, 374] width 19 height 19
checkbox input "true"
checkbox input "false"
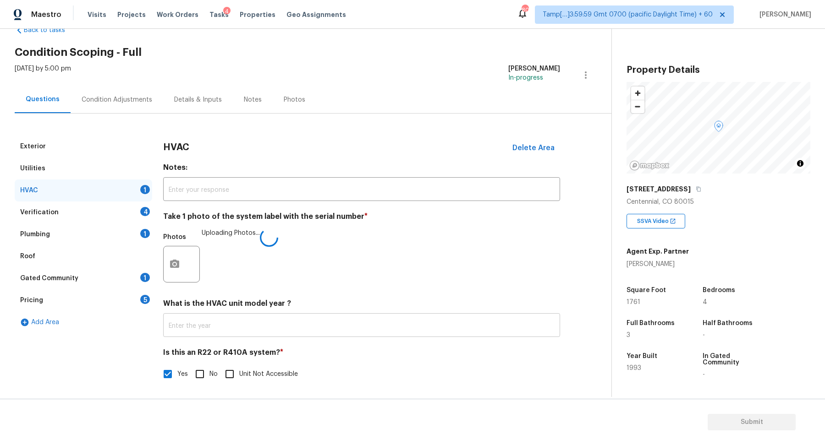
scroll to position [0, 0]
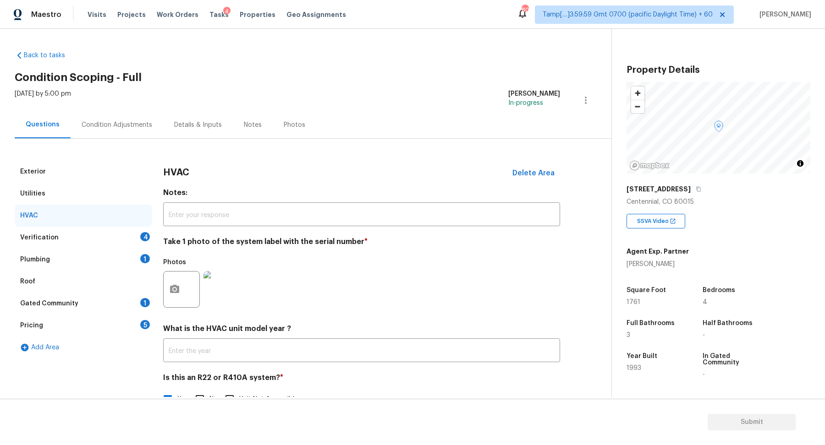
click at [135, 240] on div "Verification 4" at bounding box center [83, 238] width 137 height 22
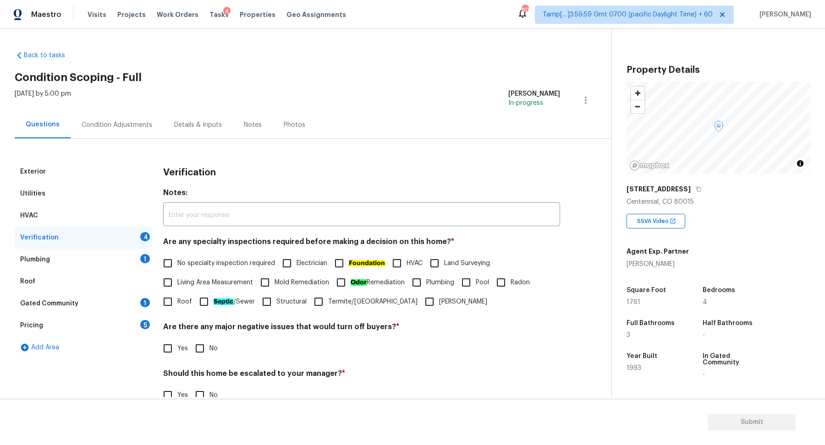
click at [186, 263] on span "No specialty inspection required" at bounding box center [226, 264] width 98 height 10
click at [177, 263] on input "No specialty inspection required" at bounding box center [167, 263] width 19 height 19
checkbox input "true"
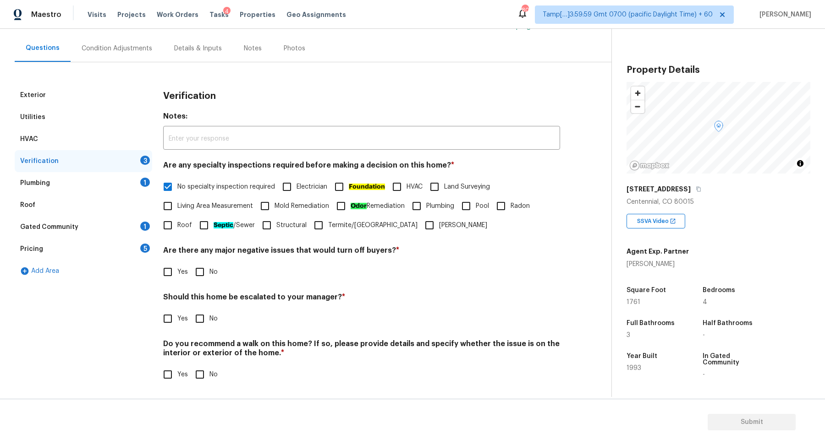
click at [206, 277] on input "No" at bounding box center [199, 272] width 19 height 19
checkbox input "true"
click at [171, 308] on div "Should this home be escalated to your manager? * Yes No" at bounding box center [361, 312] width 397 height 36
click at [175, 325] on input "Yes" at bounding box center [167, 318] width 19 height 19
checkbox input "true"
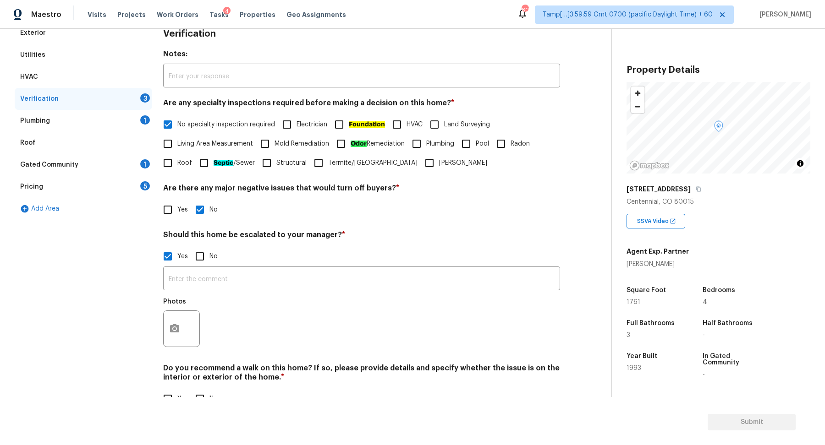
scroll to position [163, 0]
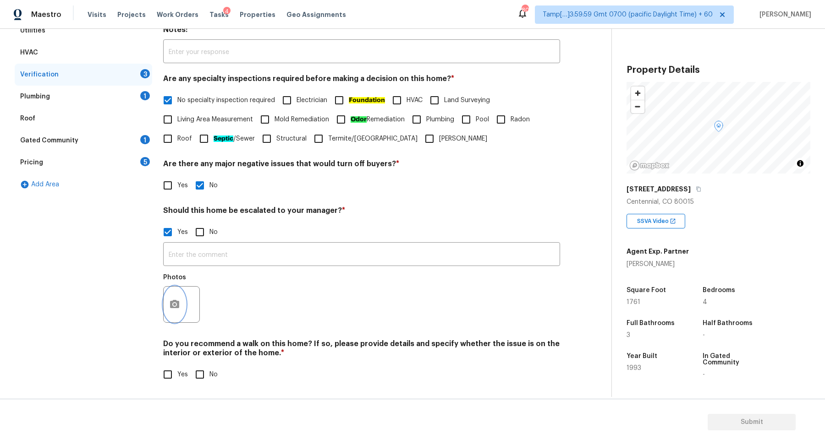
click at [180, 309] on button "button" at bounding box center [175, 305] width 22 height 36
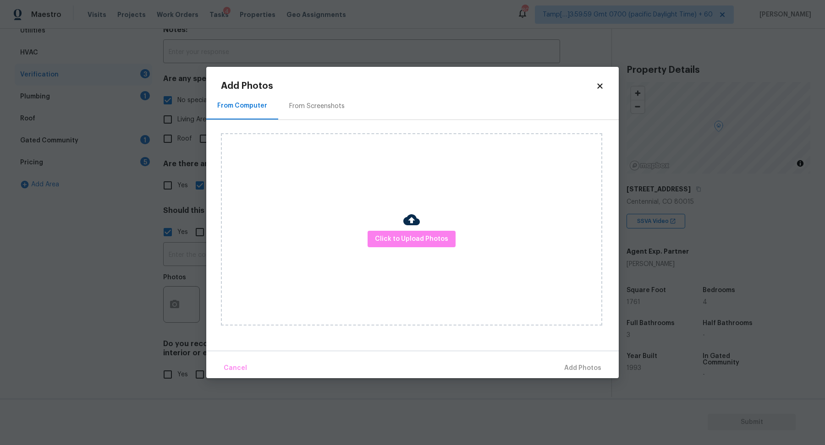
click at [376, 249] on div "Click to Upload Photos" at bounding box center [411, 229] width 381 height 192
click at [397, 235] on span "Click to Upload Photos" at bounding box center [411, 239] width 73 height 11
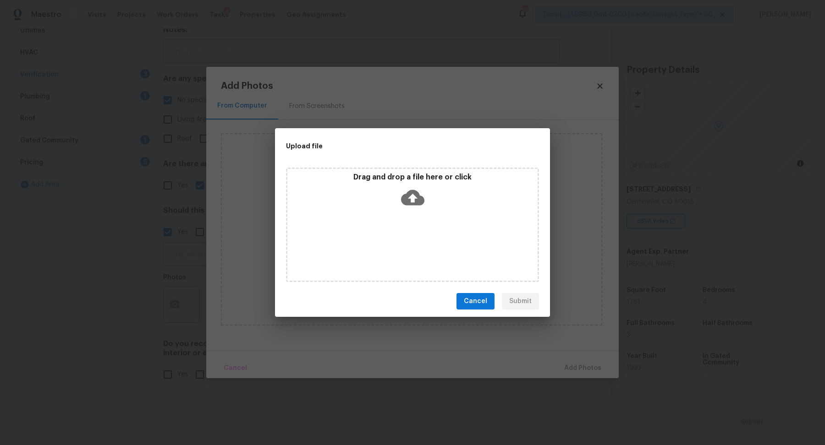
click at [432, 182] on div "Drag and drop a file here or click" at bounding box center [412, 192] width 250 height 39
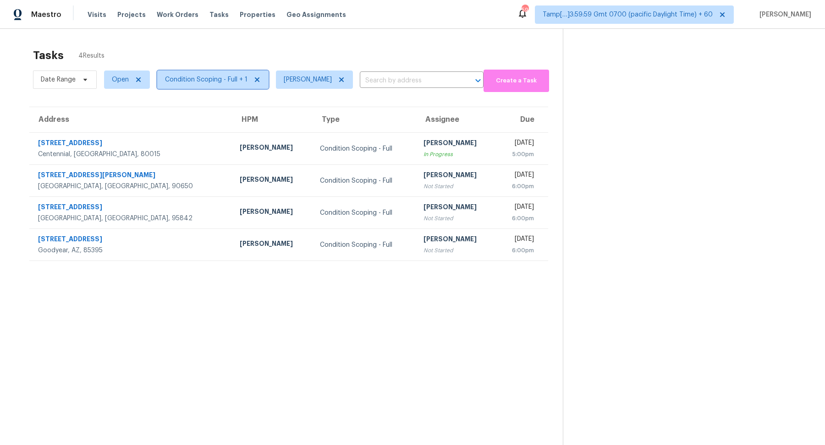
click at [185, 87] on span "Condition Scoping - Full + 1" at bounding box center [212, 80] width 111 height 18
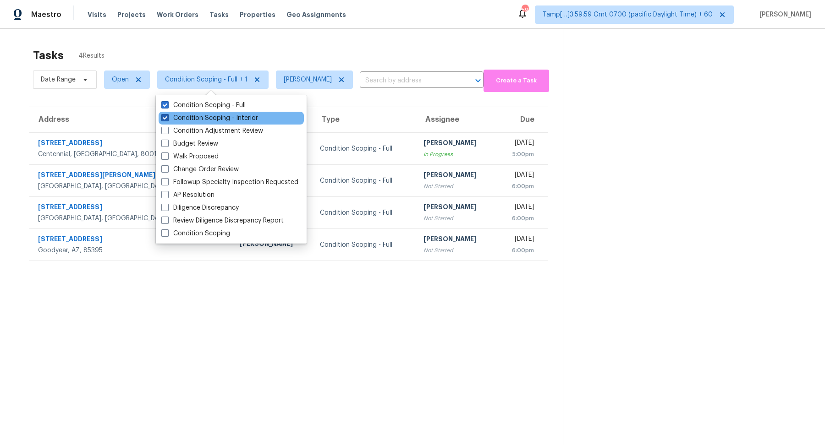
click at [209, 115] on label "Condition Scoping - Interior" at bounding box center [209, 118] width 97 height 9
click at [167, 115] on input "Condition Scoping - Interior" at bounding box center [164, 117] width 6 height 6
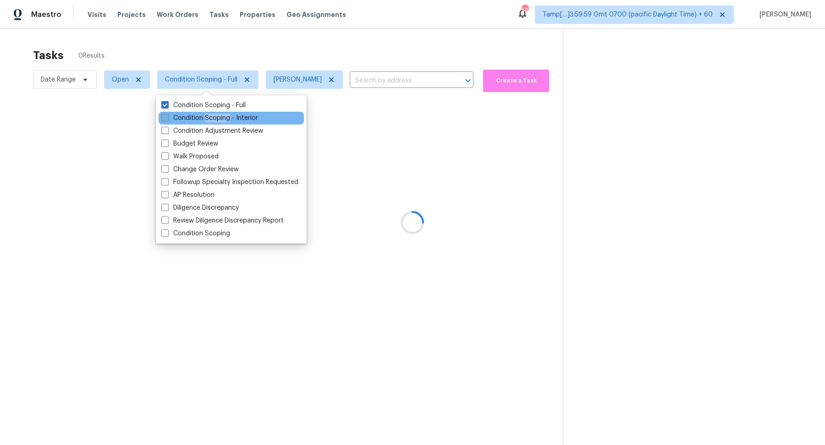
click at [209, 115] on label "Condition Scoping - Interior" at bounding box center [209, 118] width 97 height 9
click at [167, 115] on input "Condition Scoping - Interior" at bounding box center [164, 117] width 6 height 6
checkbox input "true"
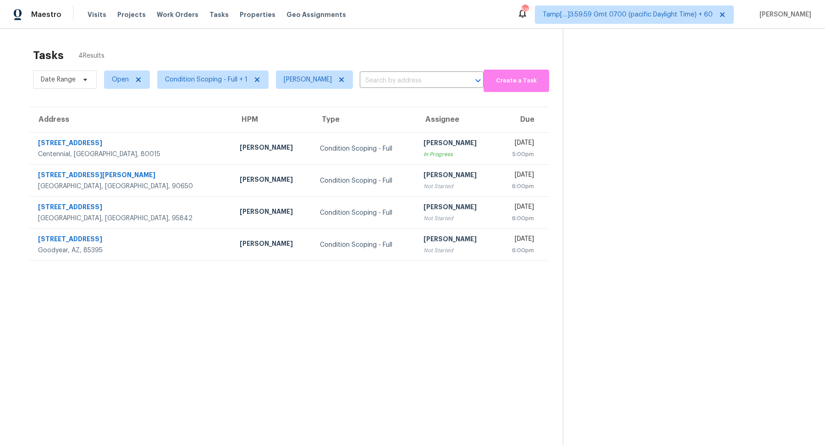
click at [310, 55] on div "Tasks 4 Results" at bounding box center [298, 56] width 530 height 24
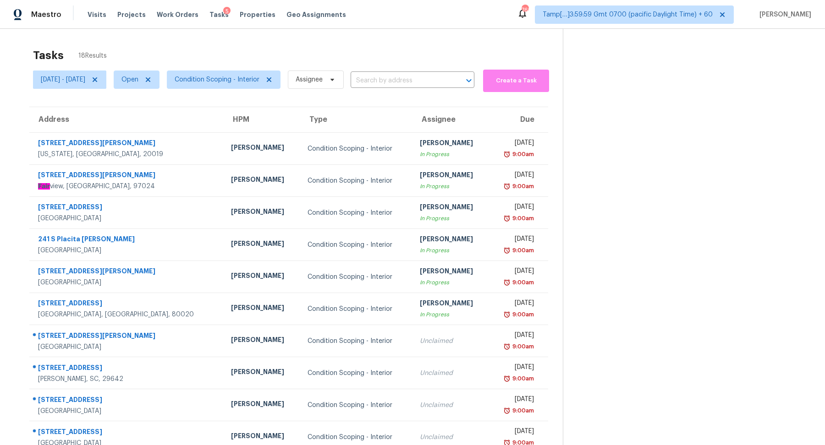
scroll to position [32, 0]
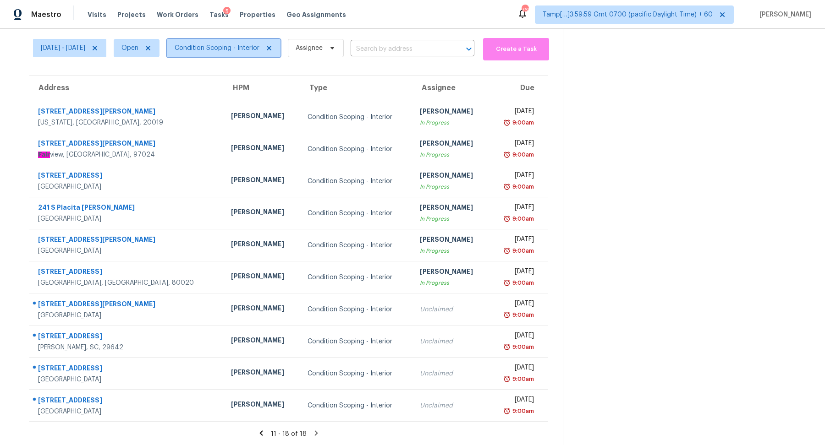
click at [262, 40] on span "Condition Scoping - Interior" at bounding box center [224, 48] width 114 height 18
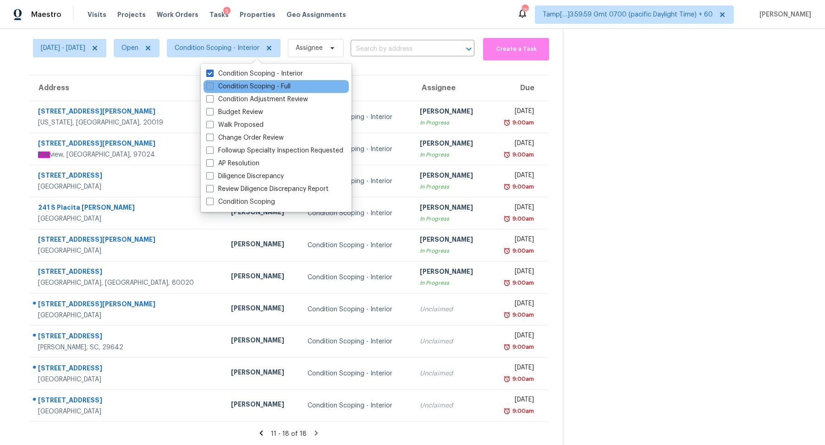
click at [256, 86] on label "Condition Scoping - Full" at bounding box center [248, 86] width 84 height 9
click at [212, 86] on input "Condition Scoping - Full" at bounding box center [209, 85] width 6 height 6
checkbox input "true"
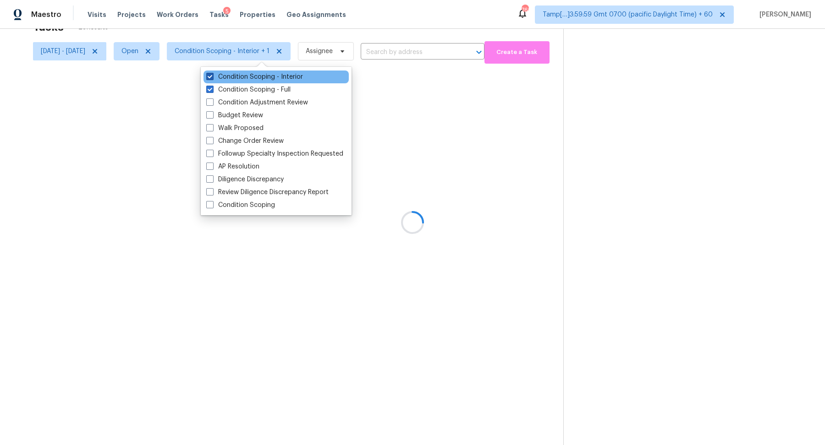
click at [280, 77] on label "Condition Scoping - Interior" at bounding box center [254, 76] width 97 height 9
click at [212, 77] on input "Condition Scoping - Interior" at bounding box center [209, 75] width 6 height 6
checkbox input "false"
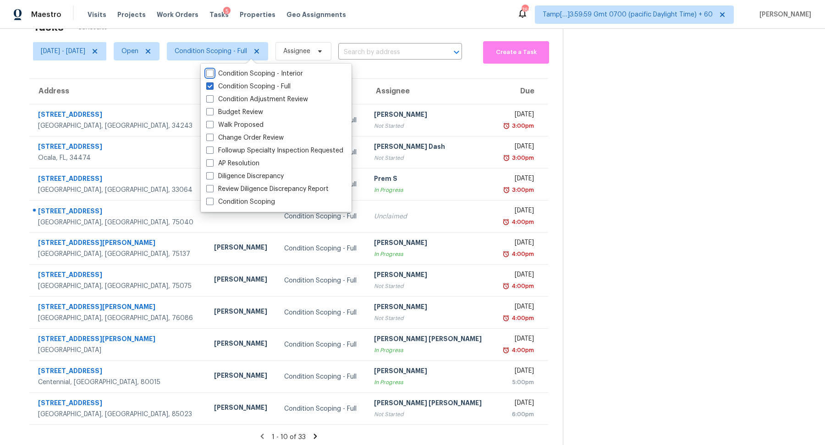
scroll to position [32, 0]
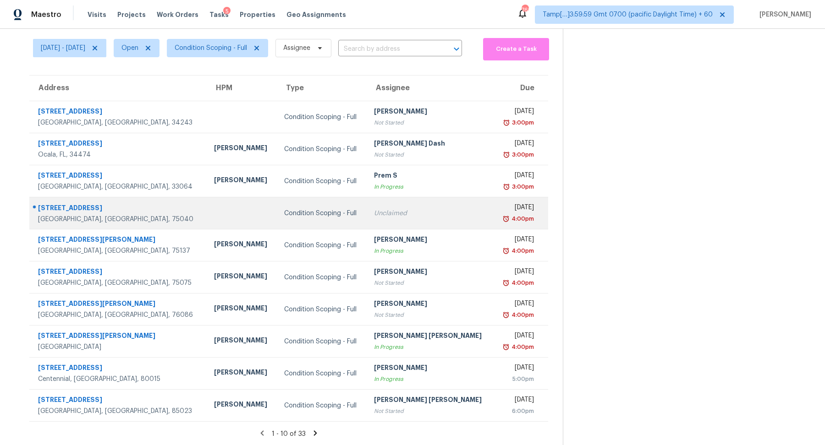
click at [411, 214] on div "Unclaimed" at bounding box center [430, 213] width 112 height 9
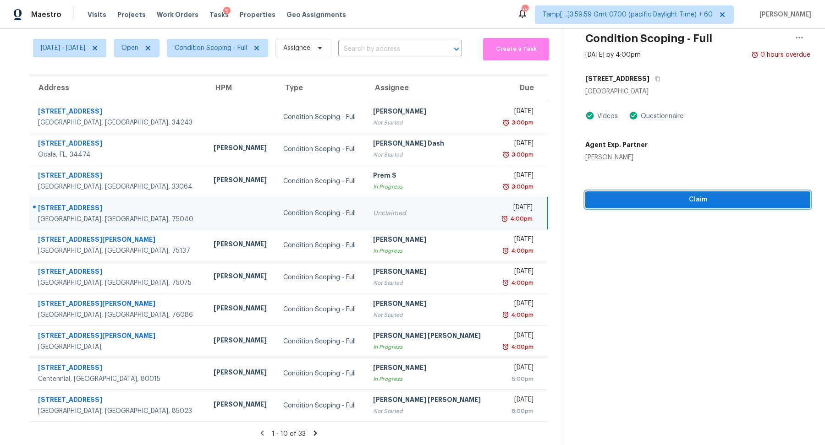
click at [685, 202] on span "Claim" at bounding box center [698, 199] width 210 height 11
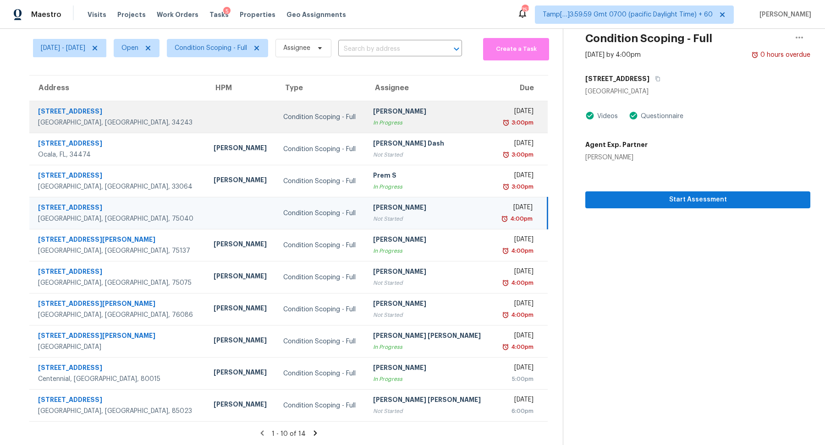
scroll to position [0, 0]
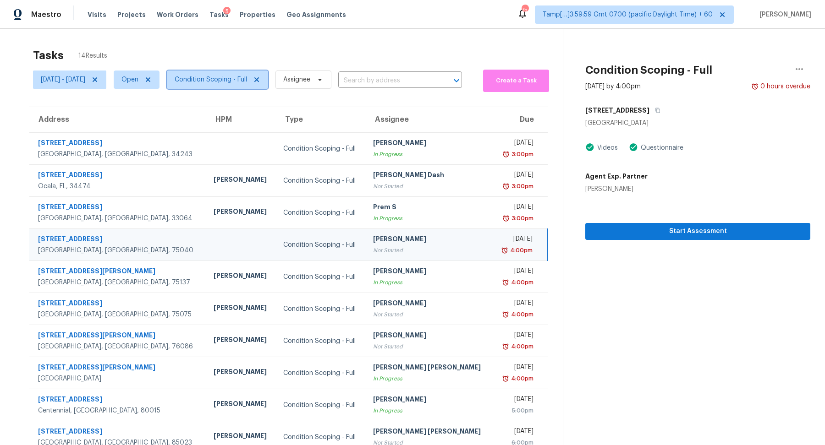
click at [236, 80] on span "Condition Scoping - Full" at bounding box center [211, 79] width 72 height 9
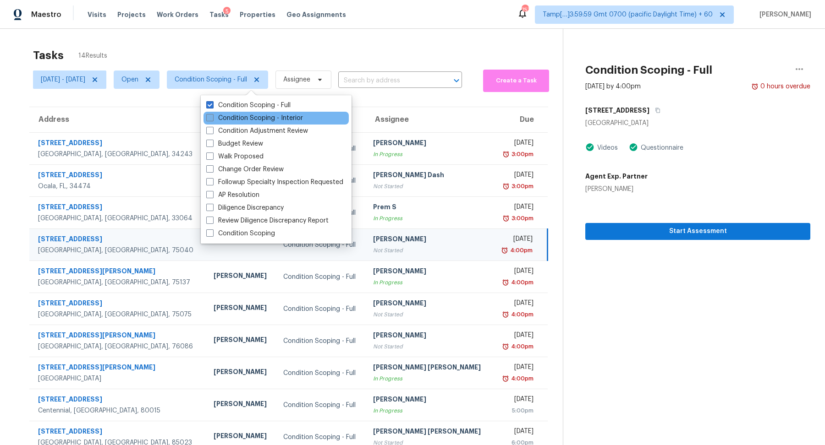
click at [247, 115] on label "Condition Scoping - Interior" at bounding box center [254, 118] width 97 height 9
click at [212, 115] on input "Condition Scoping - Interior" at bounding box center [209, 117] width 6 height 6
checkbox input "true"
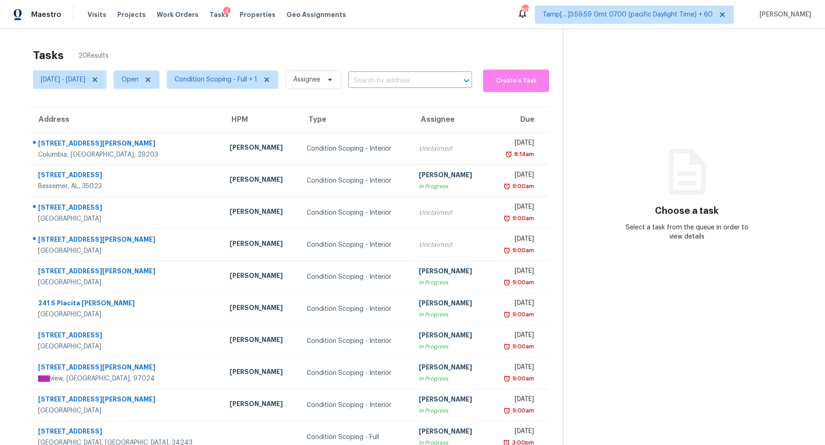
scroll to position [32, 0]
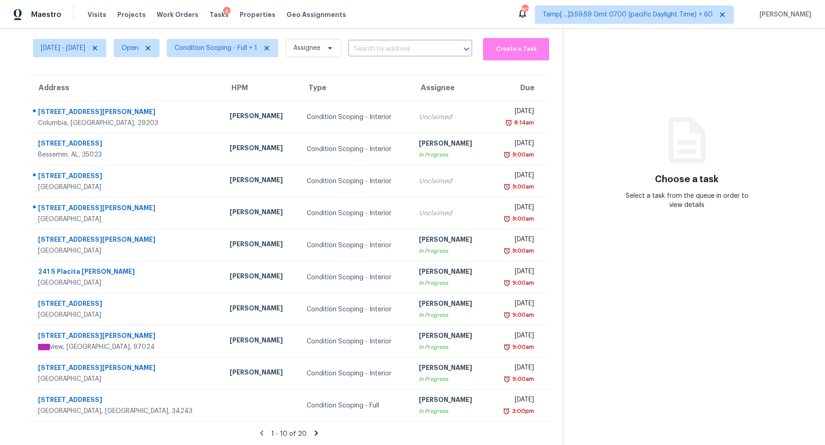
click at [316, 434] on icon at bounding box center [316, 433] width 8 height 8
